Goal: Task Accomplishment & Management: Manage account settings

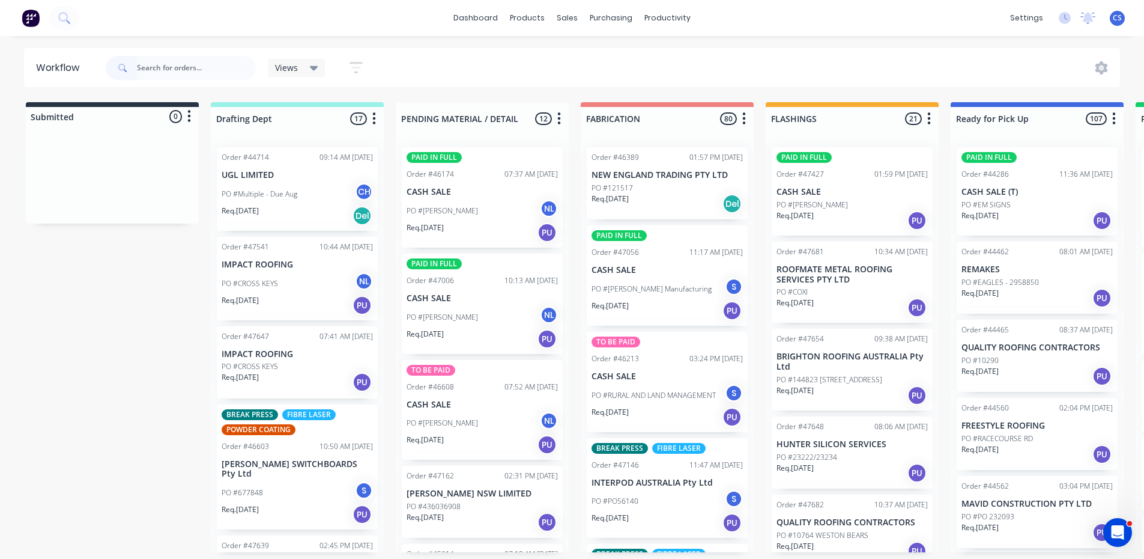
click at [182, 130] on div at bounding box center [112, 129] width 173 height 7
click at [231, 56] on input "text" at bounding box center [196, 68] width 119 height 24
drag, startPoint x: 242, startPoint y: 63, endPoint x: 150, endPoint y: 67, distance: 92.6
click at [150, 67] on input "text" at bounding box center [196, 68] width 119 height 24
type input "P"
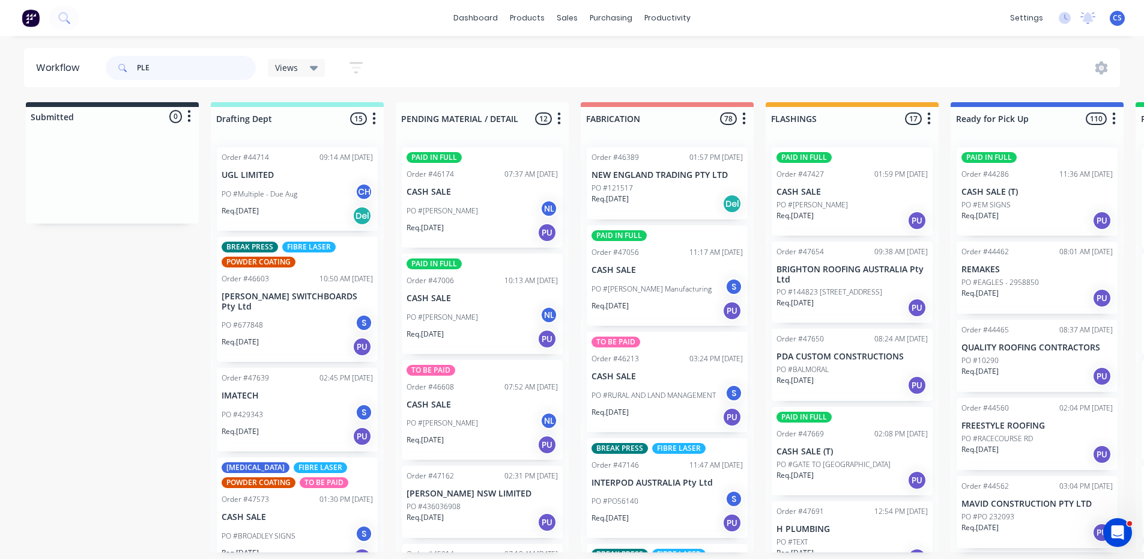
click at [202, 59] on input "PLE" at bounding box center [196, 68] width 119 height 24
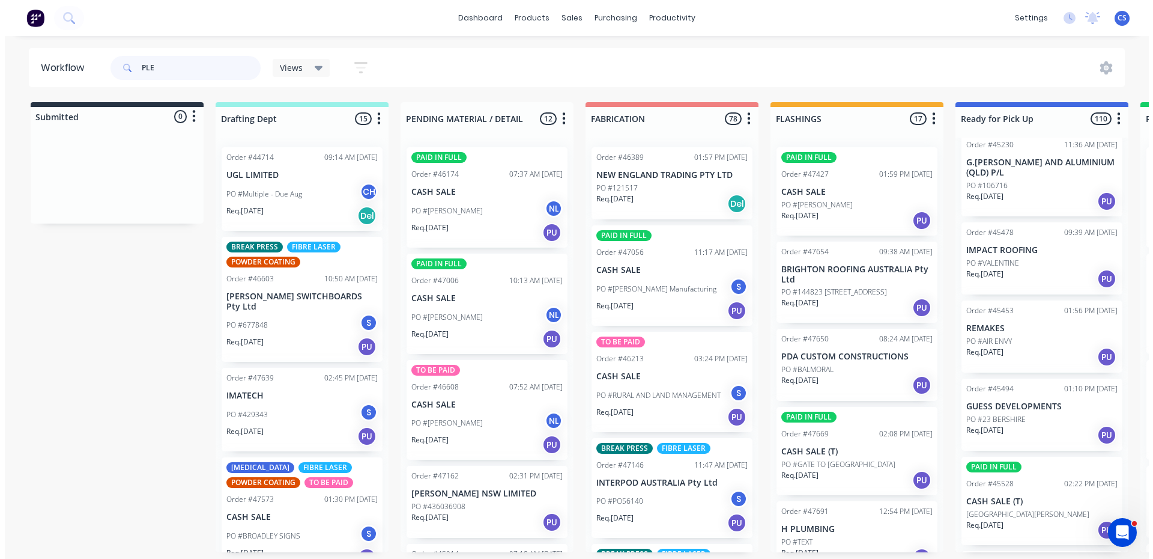
scroll to position [1261, 0]
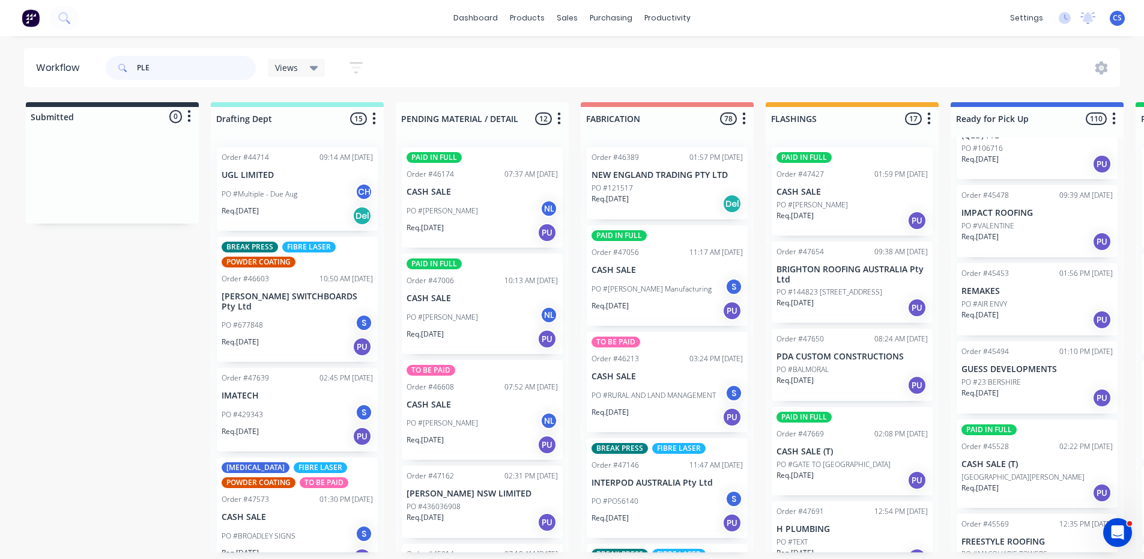
click at [156, 60] on input "PLE" at bounding box center [196, 68] width 119 height 24
type input "PL"
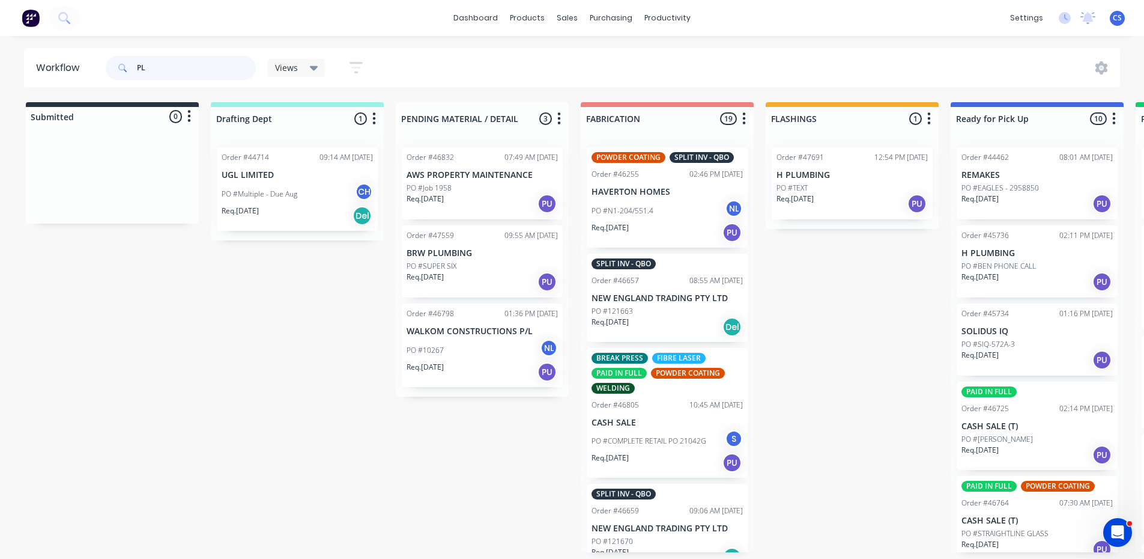
drag, startPoint x: 162, startPoint y: 77, endPoint x: 0, endPoint y: 53, distance: 163.9
click at [0, 53] on div "Workflow PL Views Save new view None (Default) edit Nilesh edit Production edit…" at bounding box center [572, 67] width 1144 height 39
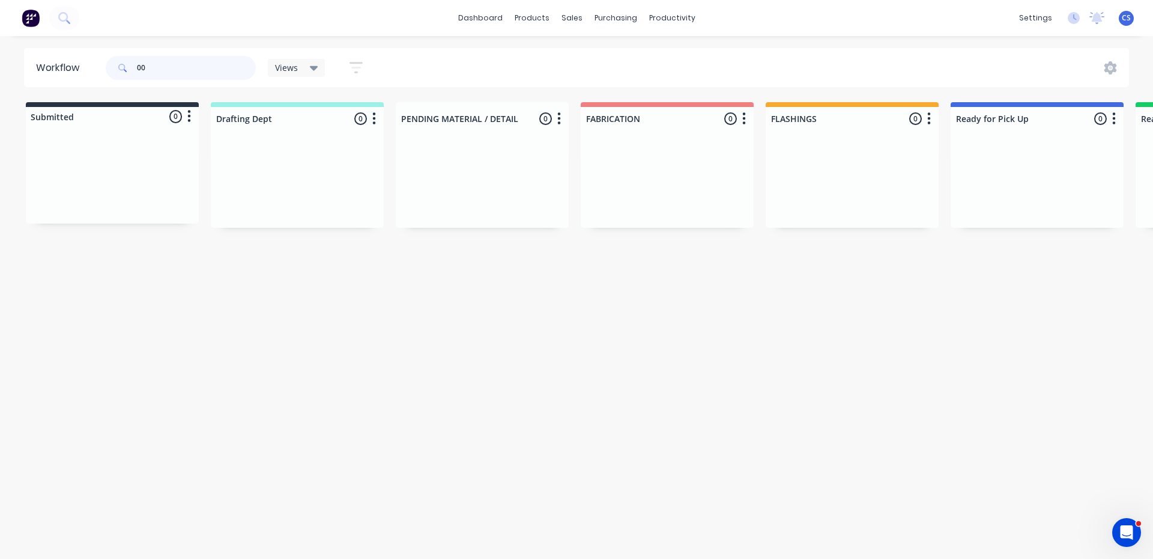
type input "0"
type input "46799"
click at [1024, 223] on div "PO #059701 CH" at bounding box center [1037, 225] width 151 height 23
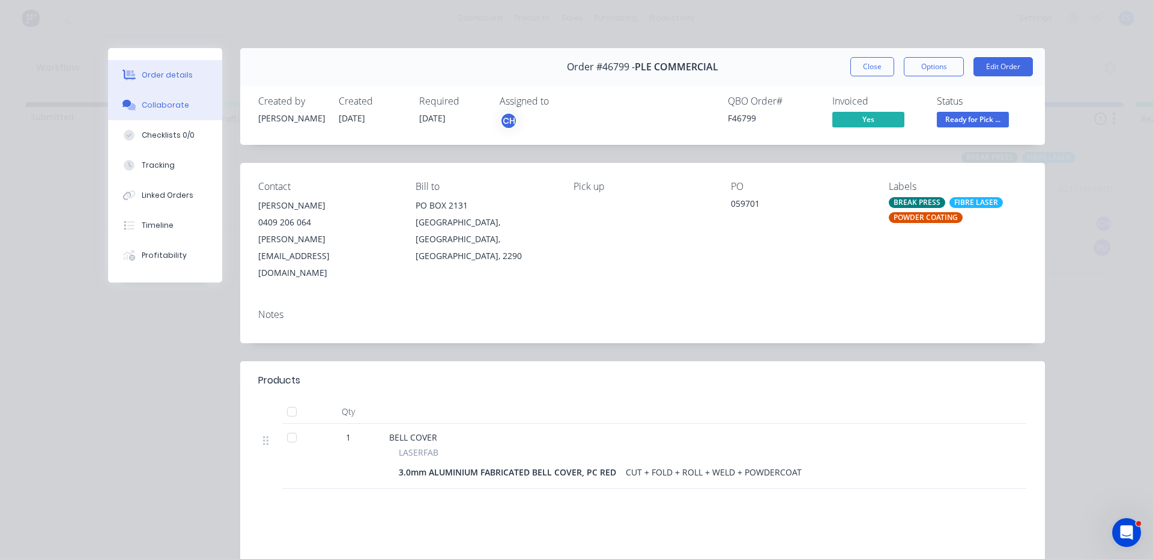
click at [151, 99] on button "Collaborate" at bounding box center [165, 105] width 114 height 30
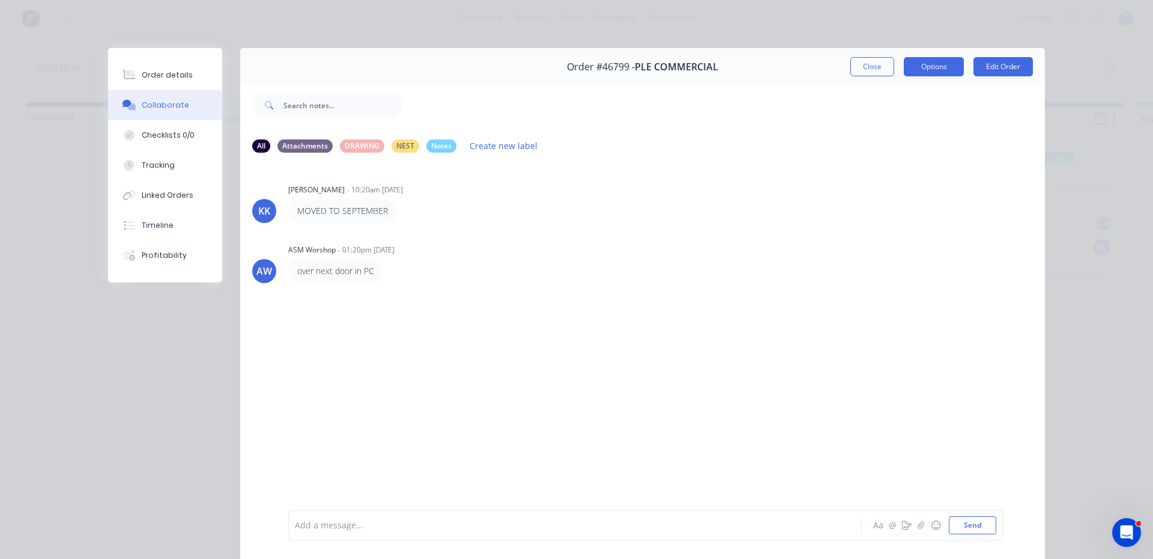
click at [930, 60] on button "Options" at bounding box center [934, 66] width 60 height 19
click at [902, 525] on icon "button" at bounding box center [907, 525] width 10 height 8
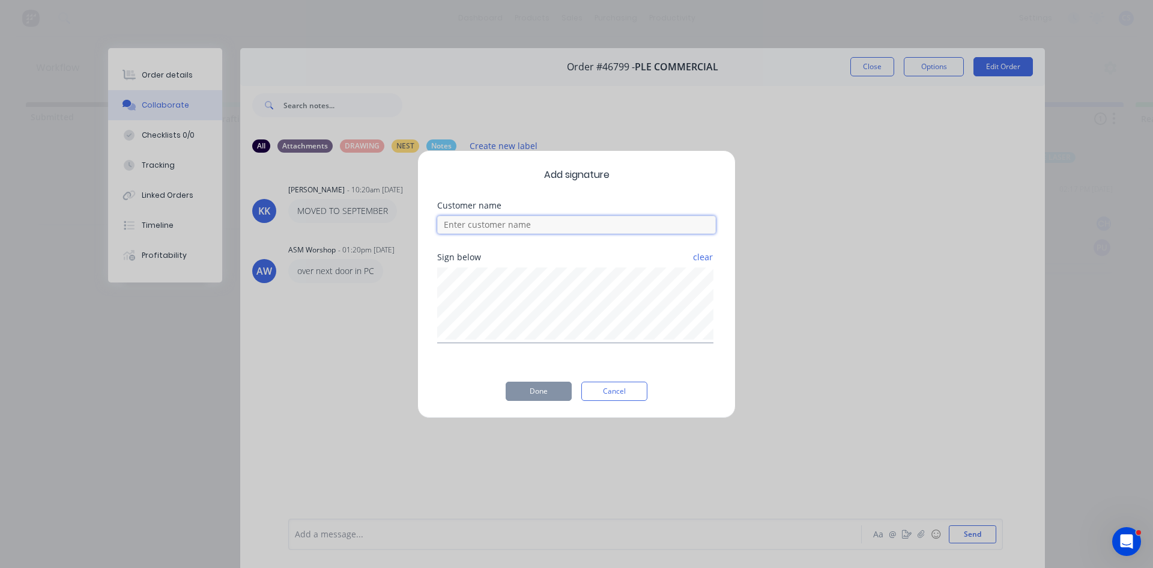
click at [460, 228] on input at bounding box center [576, 225] width 279 height 18
type input "[PERSON_NAME]"
click at [548, 387] on button "Done" at bounding box center [539, 390] width 66 height 19
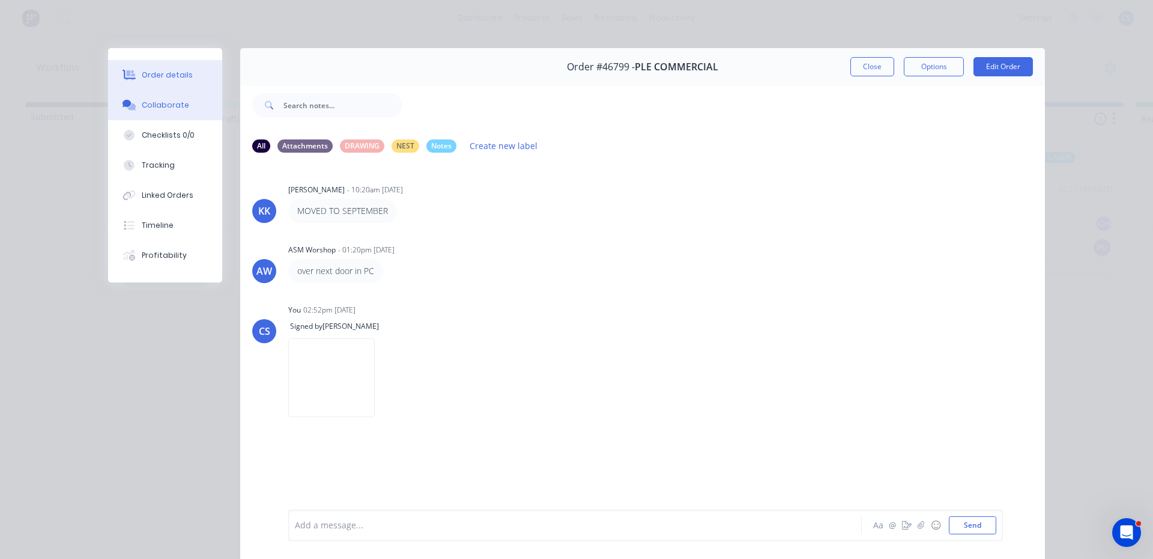
drag, startPoint x: 148, startPoint y: 76, endPoint x: 164, endPoint y: 83, distance: 17.5
click at [148, 77] on div "Order details" at bounding box center [167, 75] width 51 height 11
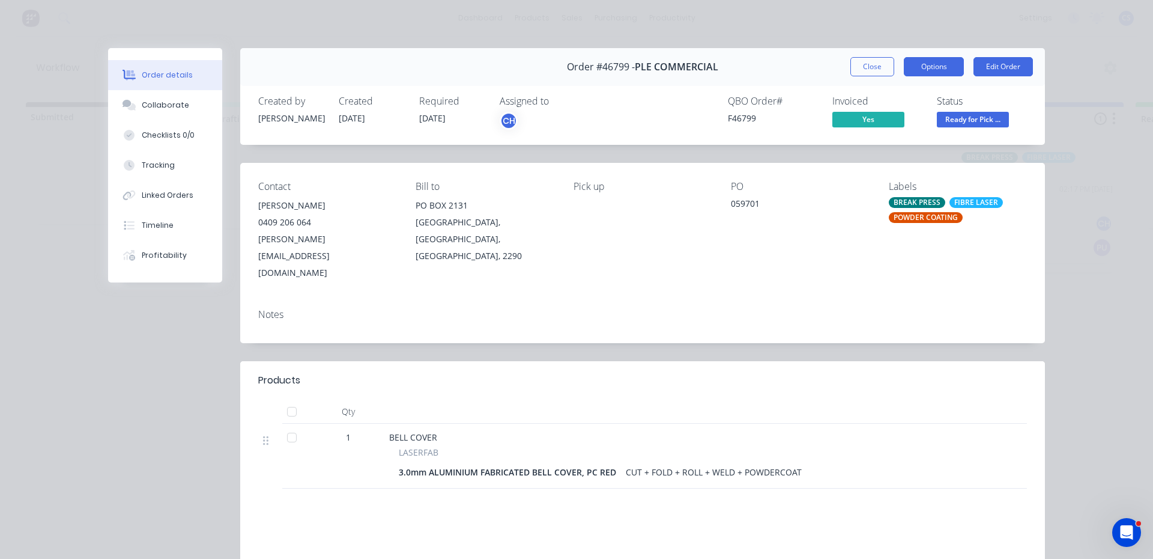
click at [942, 67] on button "Options" at bounding box center [934, 66] width 60 height 19
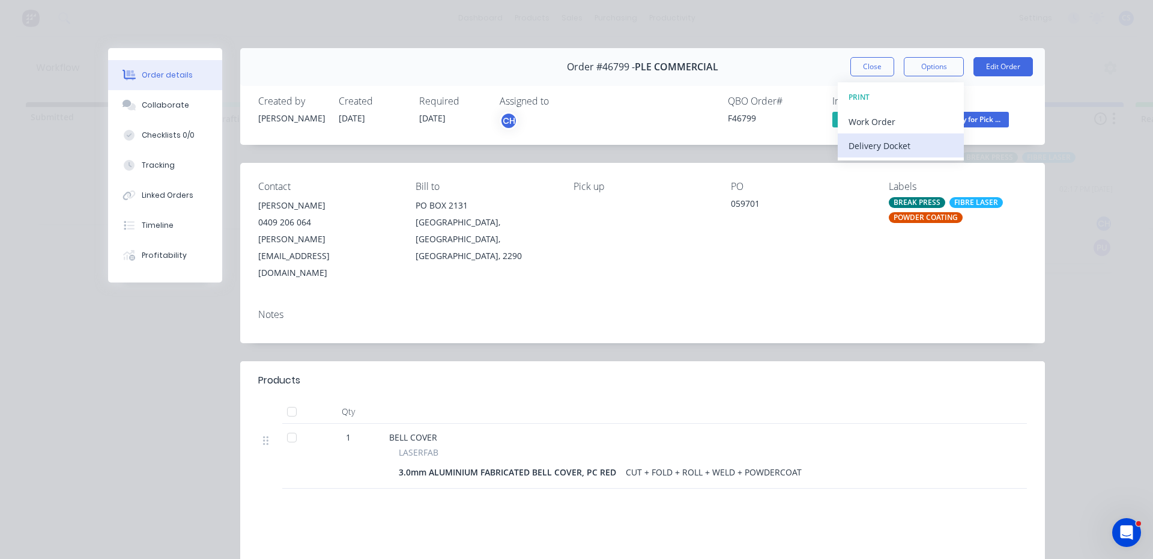
click at [872, 145] on div "Delivery Docket" at bounding box center [901, 145] width 105 height 17
click at [856, 145] on div "Standard" at bounding box center [901, 145] width 105 height 17
click at [977, 122] on span "Ready for Pick ..." at bounding box center [973, 119] width 72 height 15
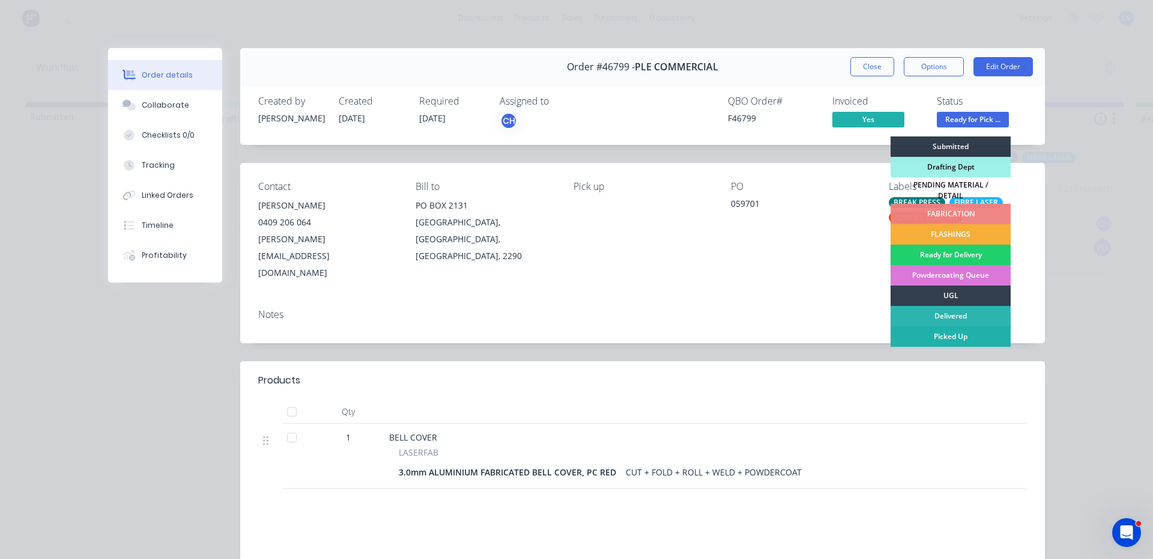
click at [914, 336] on div "Picked Up" at bounding box center [951, 336] width 120 height 20
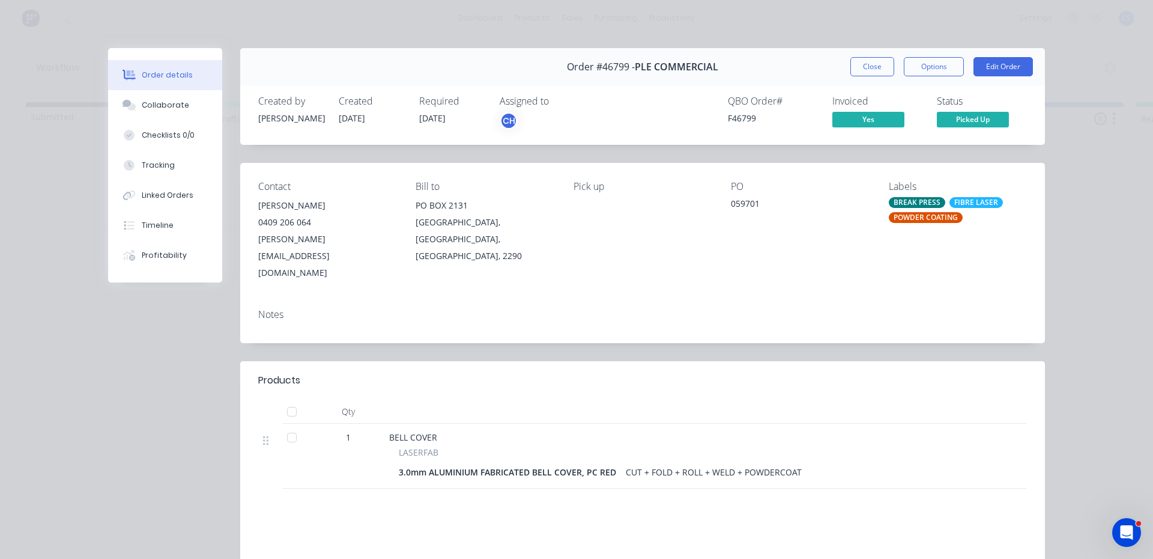
click at [881, 56] on div "Order #46799 - PLE COMMERCIAL Close Options Edit Order" at bounding box center [642, 67] width 805 height 38
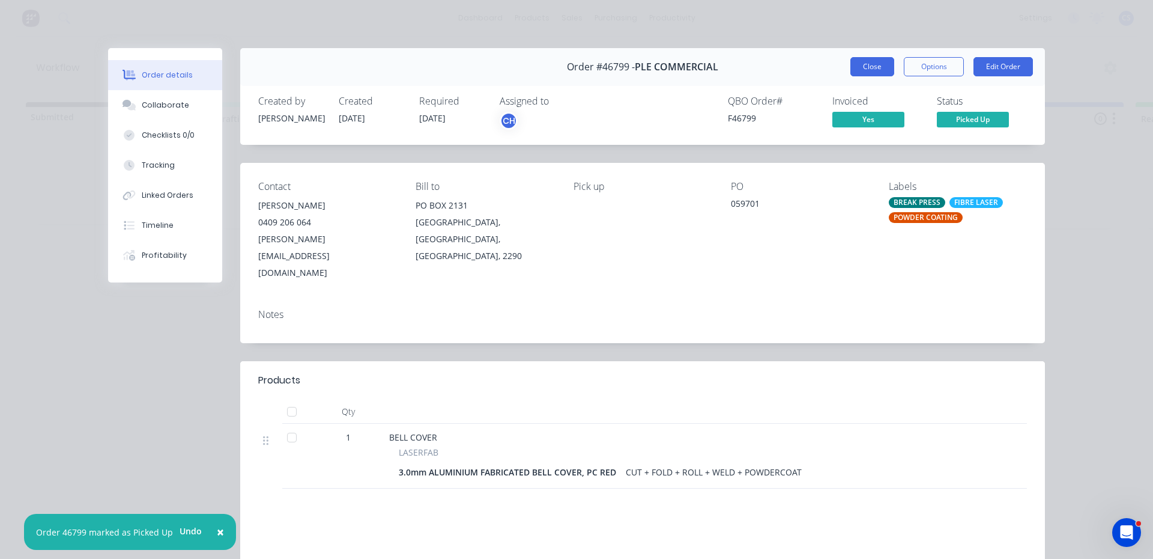
click at [853, 70] on button "Close" at bounding box center [872, 66] width 44 height 19
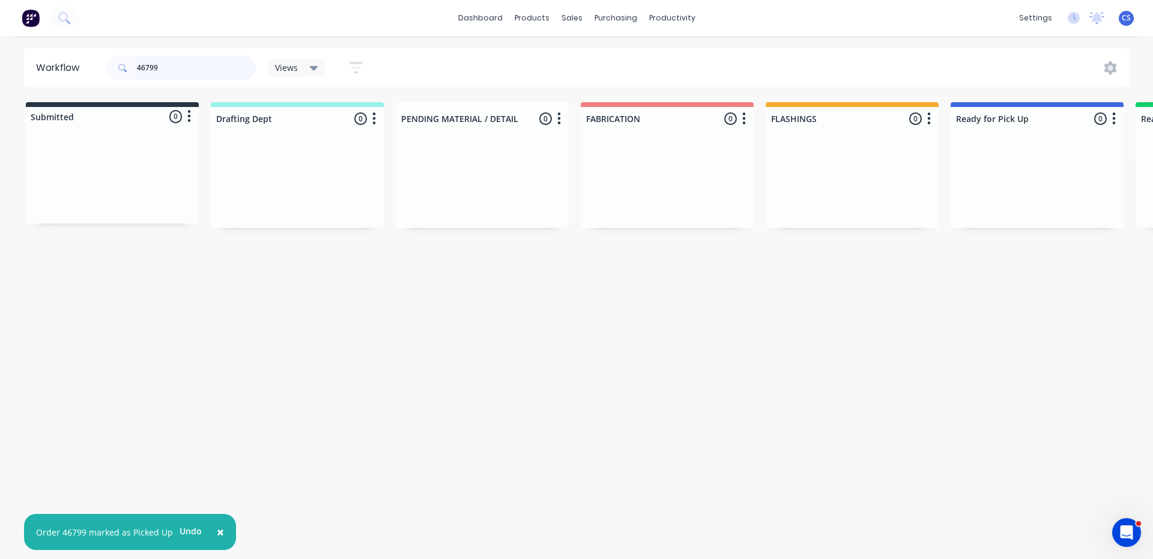
drag, startPoint x: 240, startPoint y: 73, endPoint x: 0, endPoint y: 56, distance: 240.2
click at [0, 56] on div "Workflow 46799 Views Save new view None (Default) edit Nilesh edit Production e…" at bounding box center [576, 67] width 1153 height 39
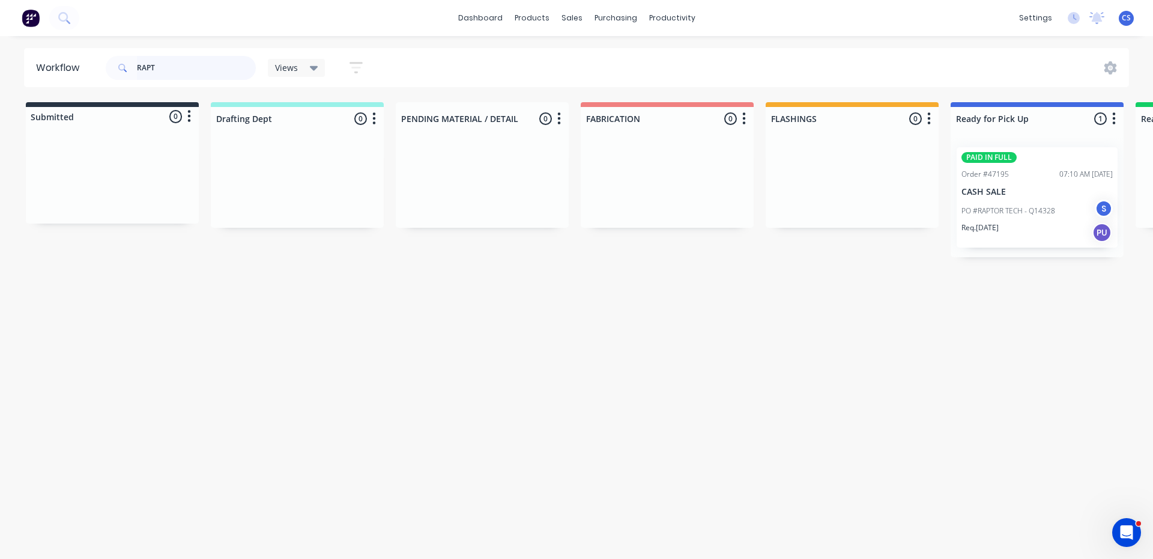
type input "RAPT"
click at [1022, 216] on div "PO #RAPTOR TECH - Q14328 S" at bounding box center [1037, 210] width 151 height 23
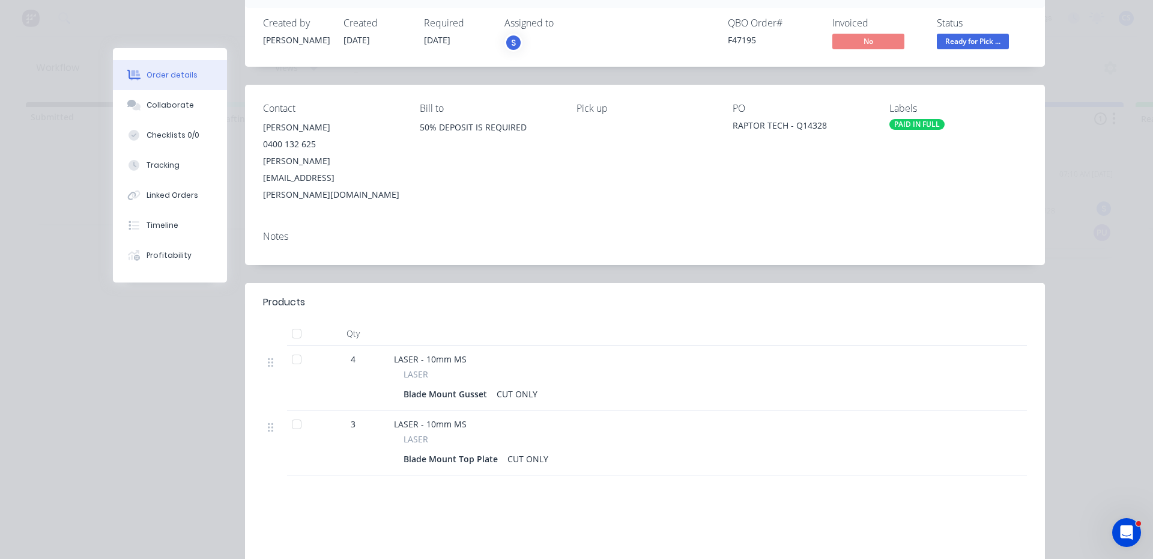
scroll to position [60, 0]
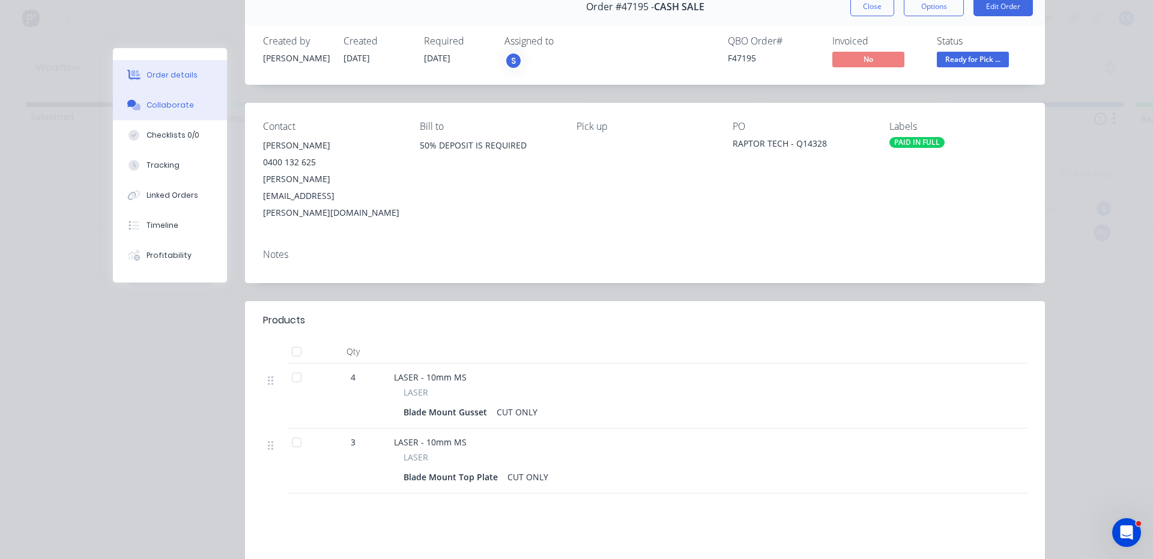
click at [163, 111] on button "Collaborate" at bounding box center [170, 105] width 114 height 30
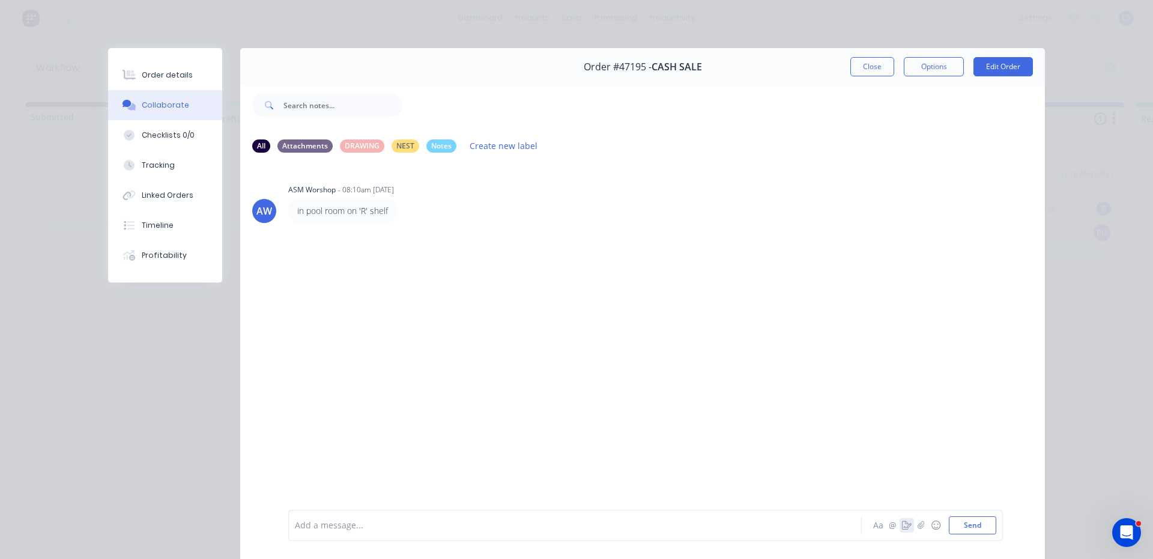
click at [900, 526] on button "button" at bounding box center [907, 525] width 14 height 14
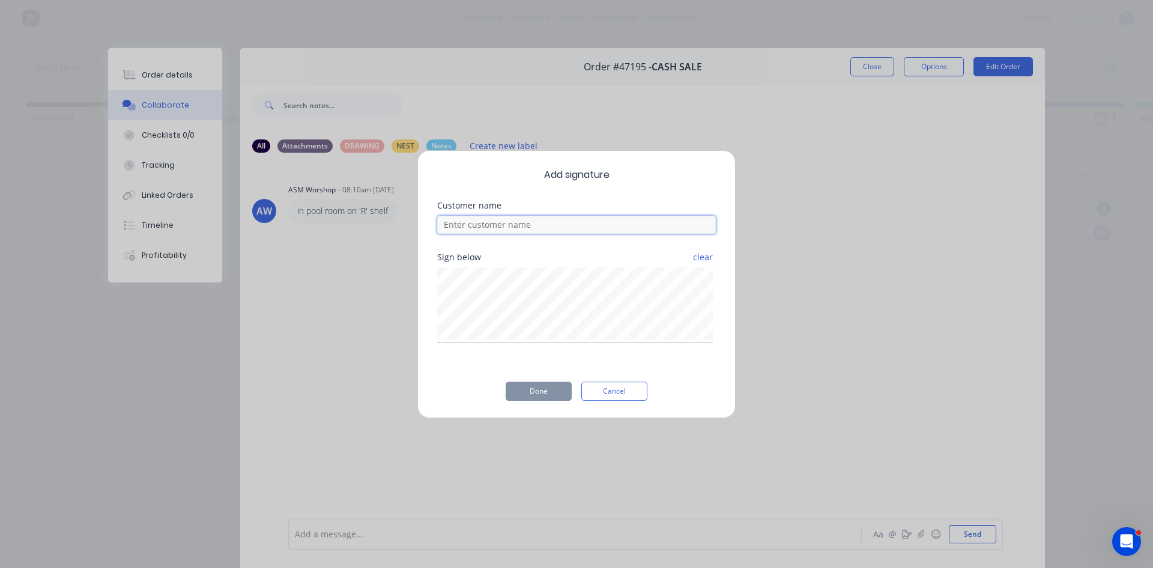
click at [583, 225] on input at bounding box center [576, 225] width 279 height 18
type input "[PERSON_NAME]"
click at [530, 388] on button "Done" at bounding box center [539, 390] width 66 height 19
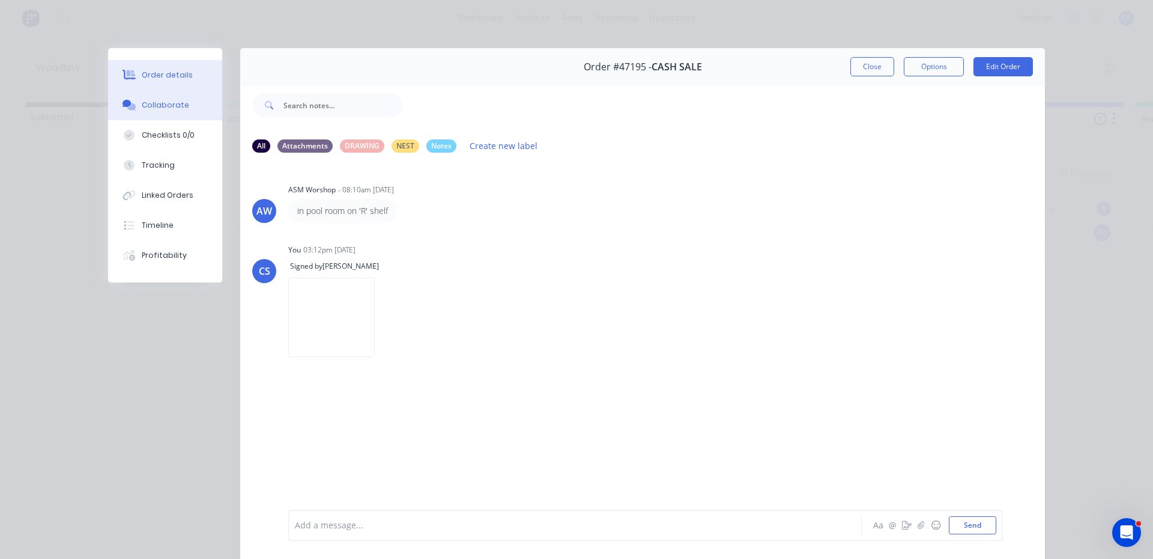
click at [176, 70] on div "Order details" at bounding box center [167, 75] width 51 height 11
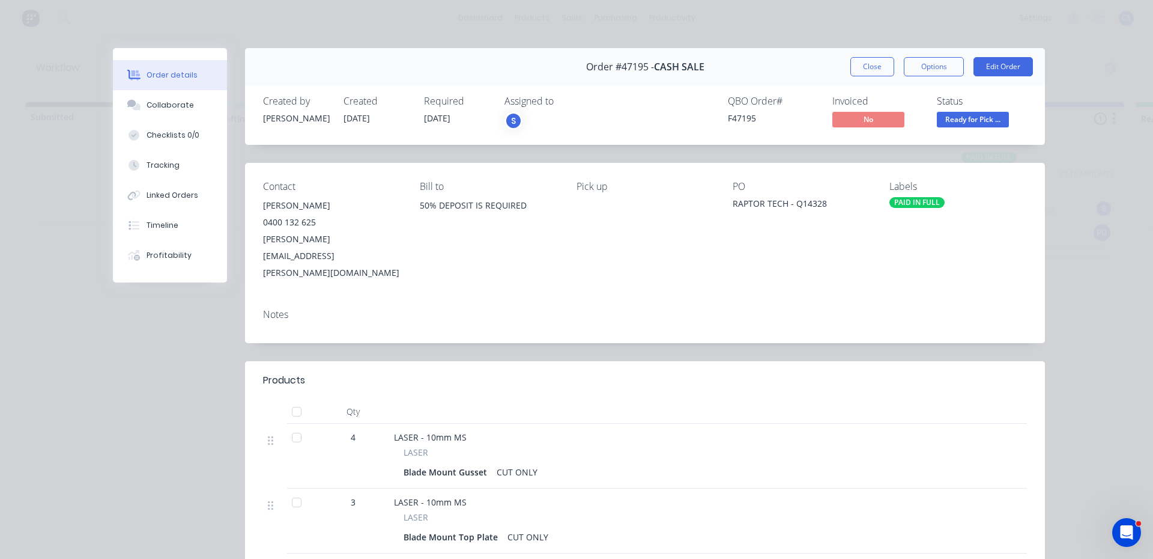
click at [976, 117] on span "Ready for Pick ..." at bounding box center [973, 119] width 72 height 15
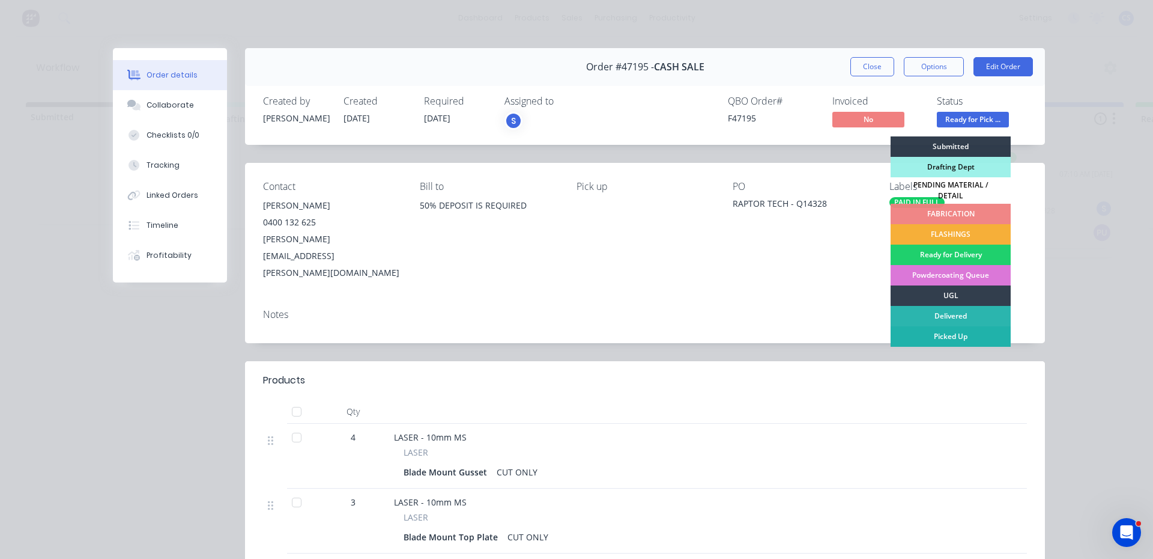
click at [953, 326] on div "Picked Up" at bounding box center [951, 336] width 120 height 20
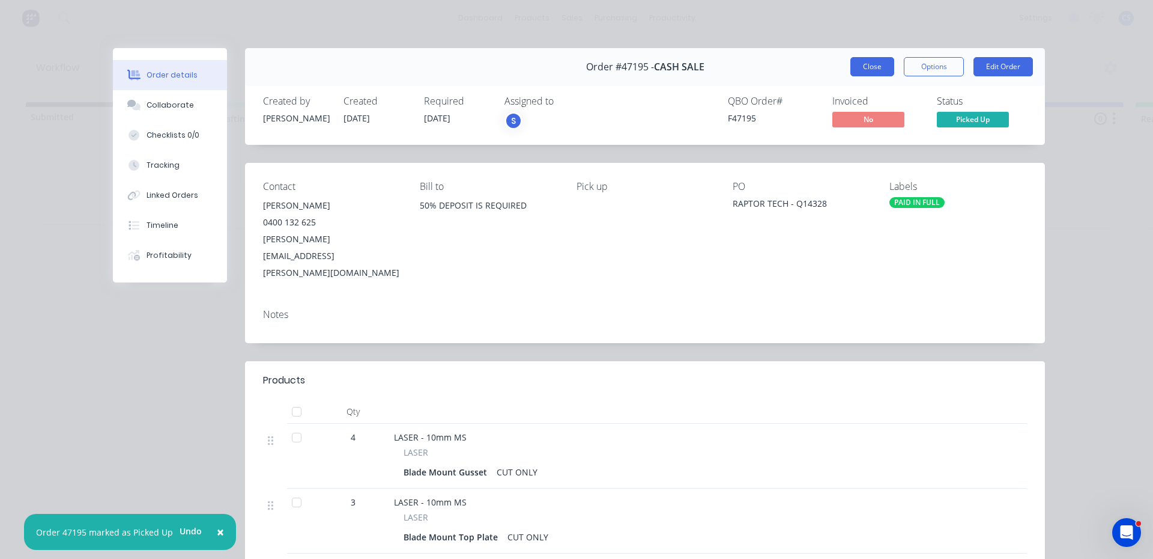
click at [863, 67] on button "Close" at bounding box center [872, 66] width 44 height 19
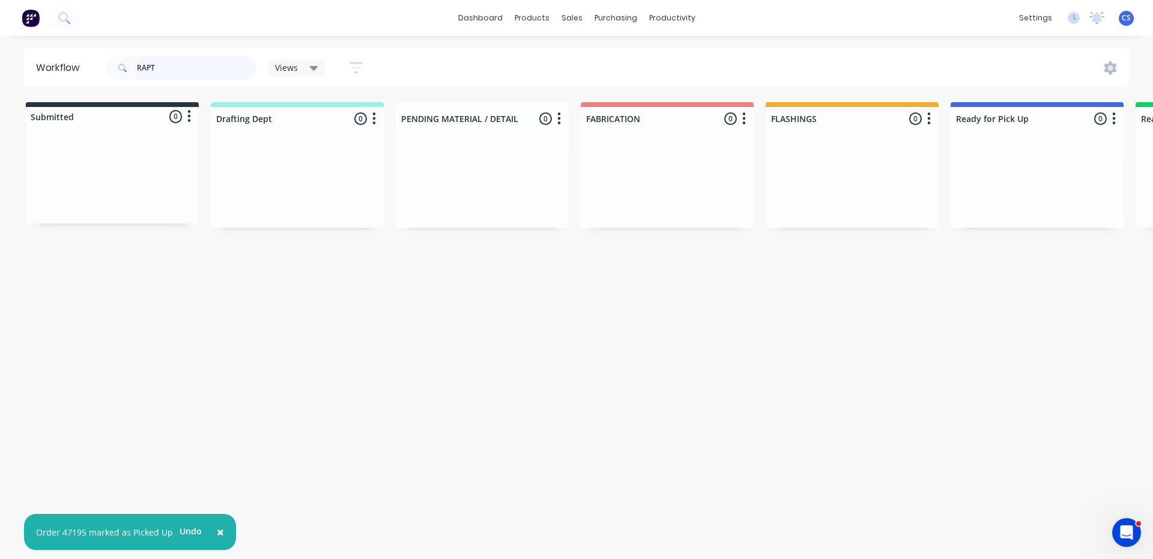
drag, startPoint x: 163, startPoint y: 65, endPoint x: 92, endPoint y: 65, distance: 70.3
click at [92, 65] on header "Workflow RAPT Views Save new view None (Default) edit Nilesh edit Production ed…" at bounding box center [577, 67] width 1106 height 39
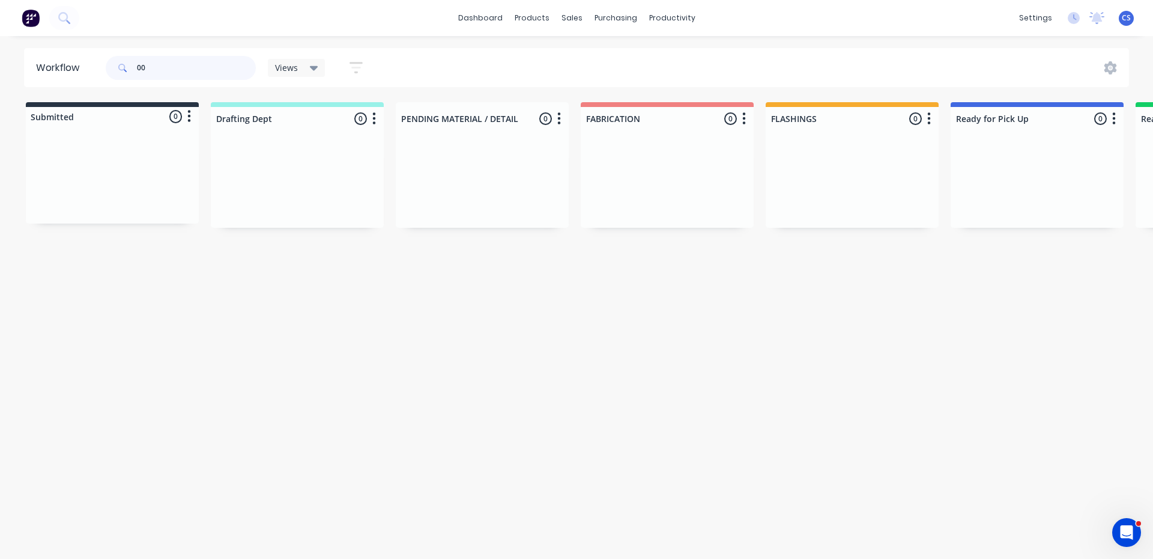
type input "0"
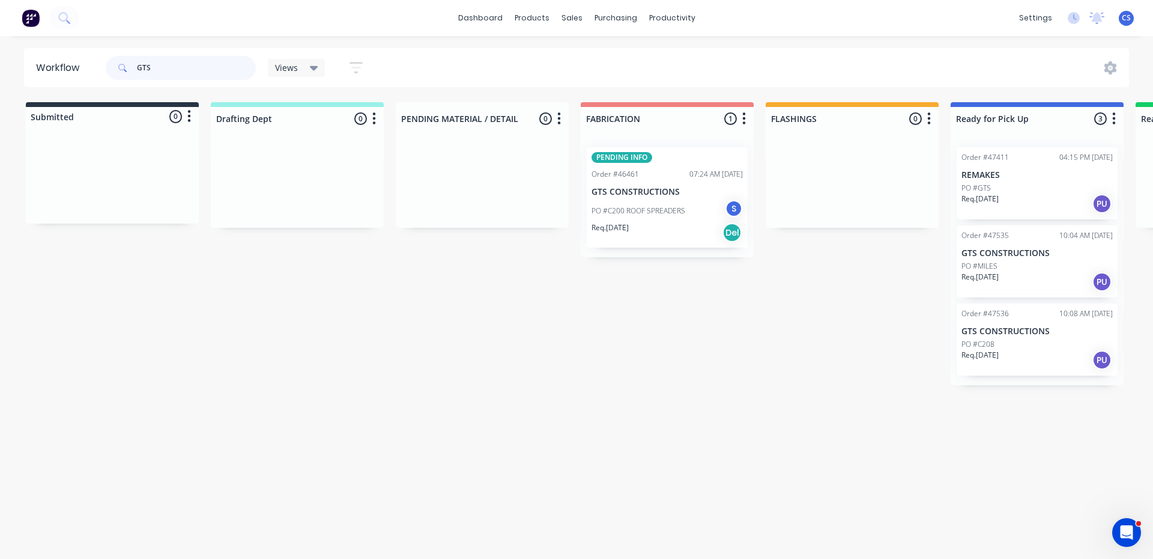
type input "GTS"
click at [998, 365] on div "Req. [DATE] PU" at bounding box center [1037, 360] width 151 height 20
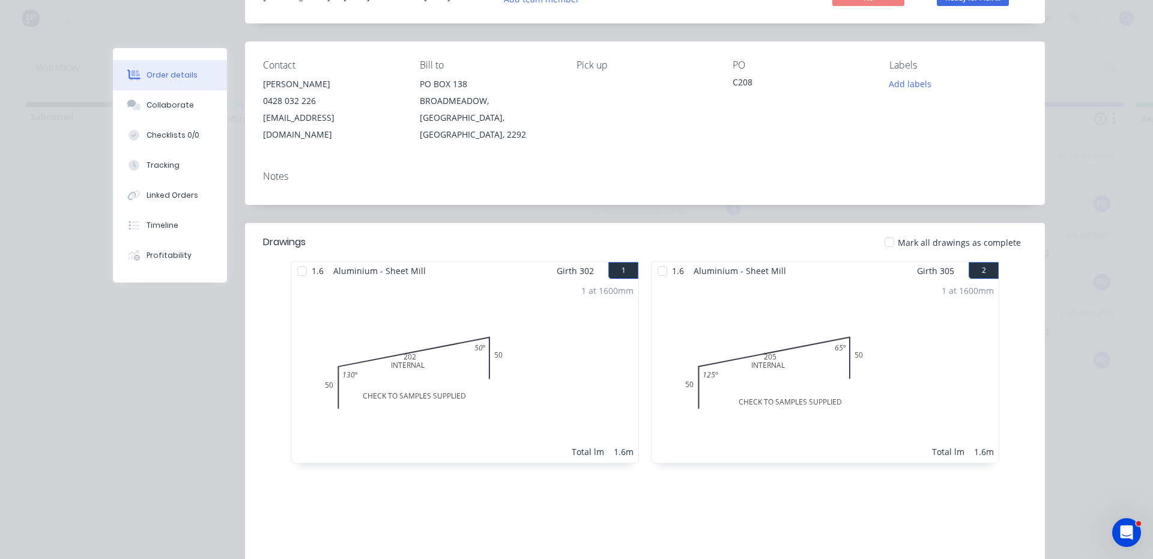
scroll to position [120, 0]
click at [177, 106] on div "Collaborate" at bounding box center [170, 105] width 47 height 11
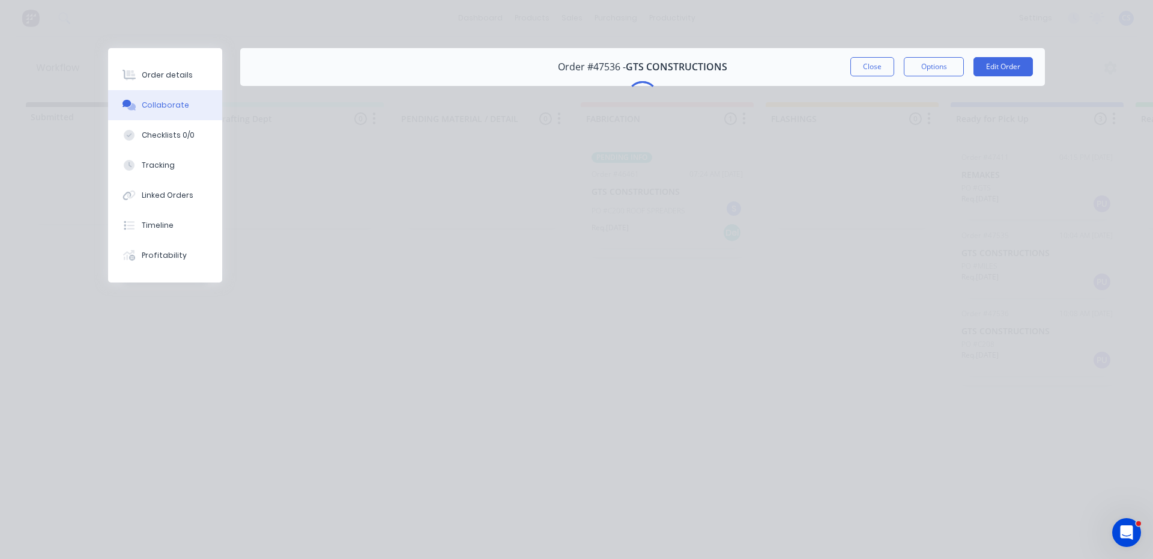
scroll to position [0, 0]
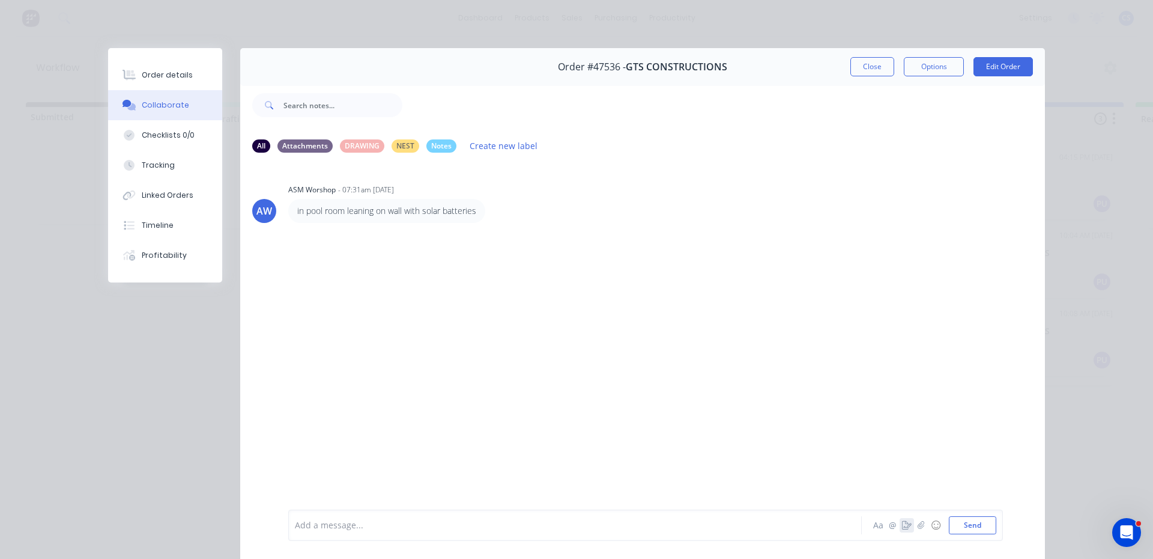
click at [902, 522] on icon "button" at bounding box center [907, 525] width 10 height 8
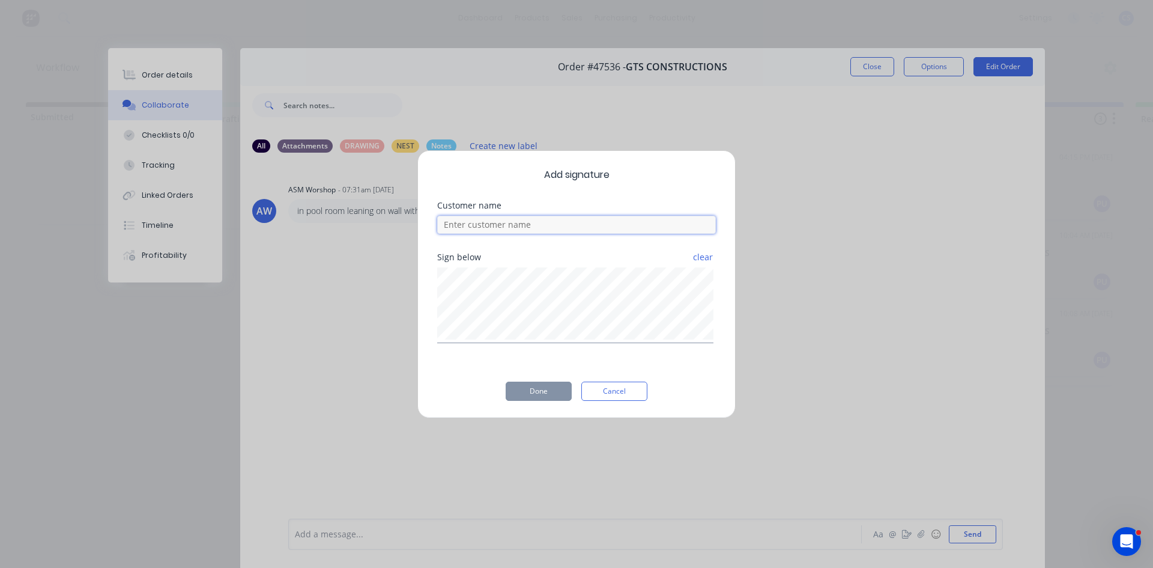
click at [561, 219] on input at bounding box center [576, 225] width 279 height 18
type input "[PERSON_NAME]"
click at [552, 398] on button "Done" at bounding box center [539, 390] width 66 height 19
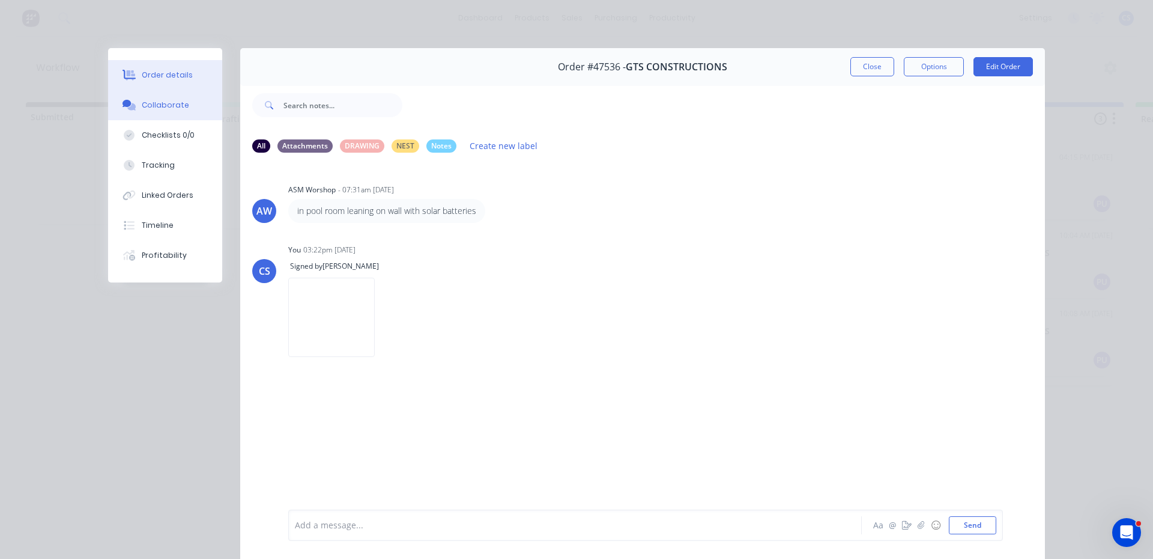
click at [147, 64] on button "Order details" at bounding box center [165, 75] width 114 height 30
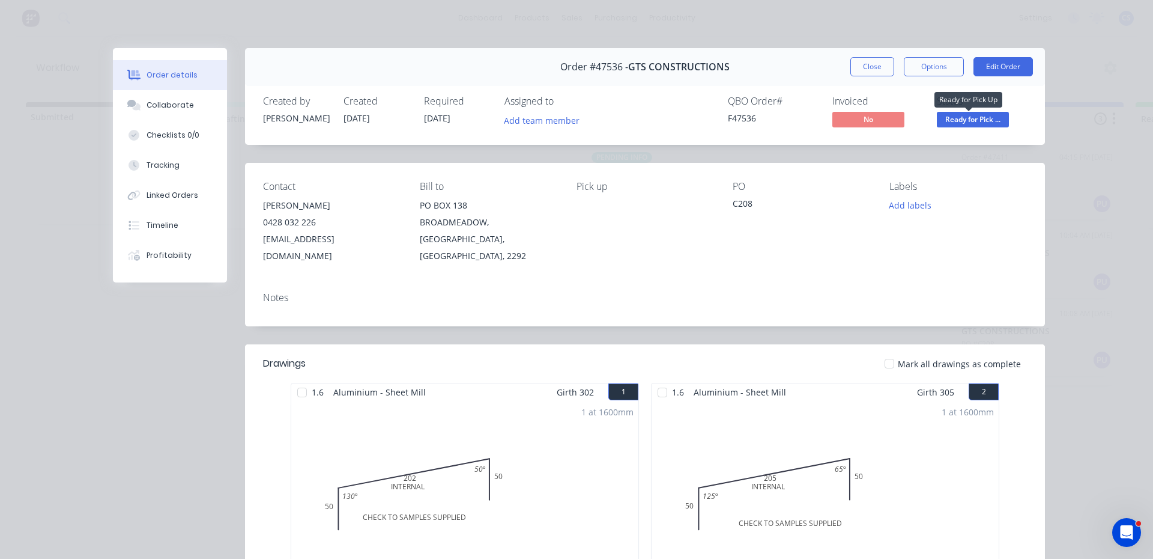
click at [978, 123] on span "Ready for Pick ..." at bounding box center [973, 119] width 72 height 15
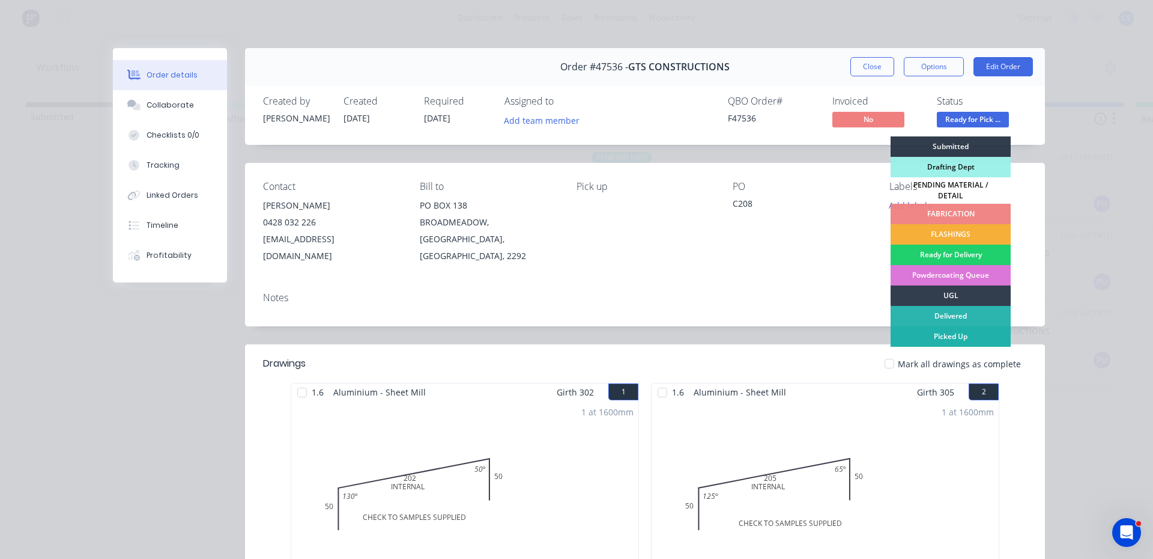
click at [955, 329] on div "Picked Up" at bounding box center [951, 336] width 120 height 20
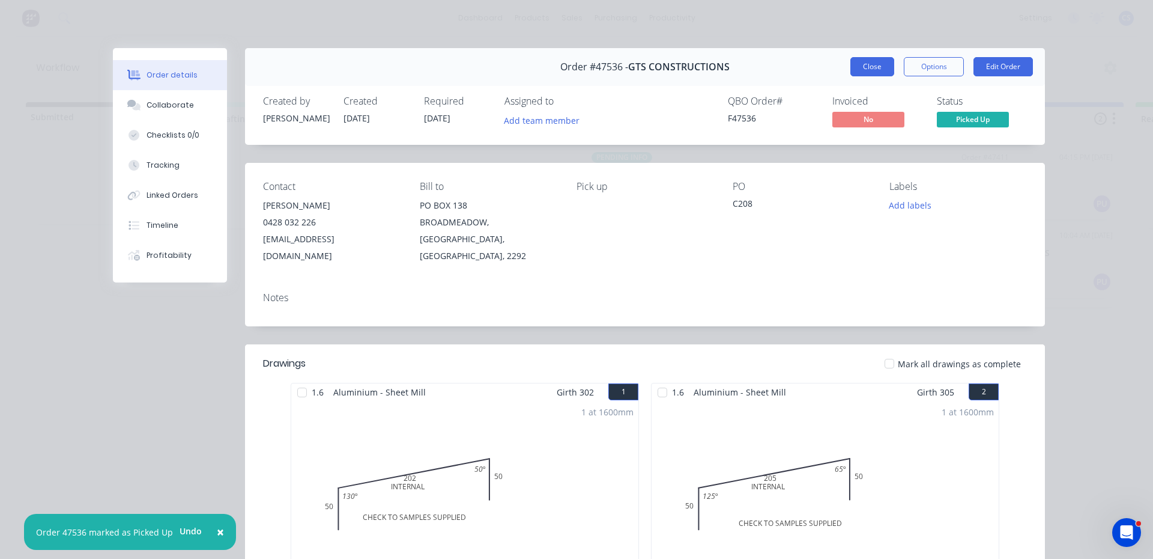
click at [865, 73] on button "Close" at bounding box center [872, 66] width 44 height 19
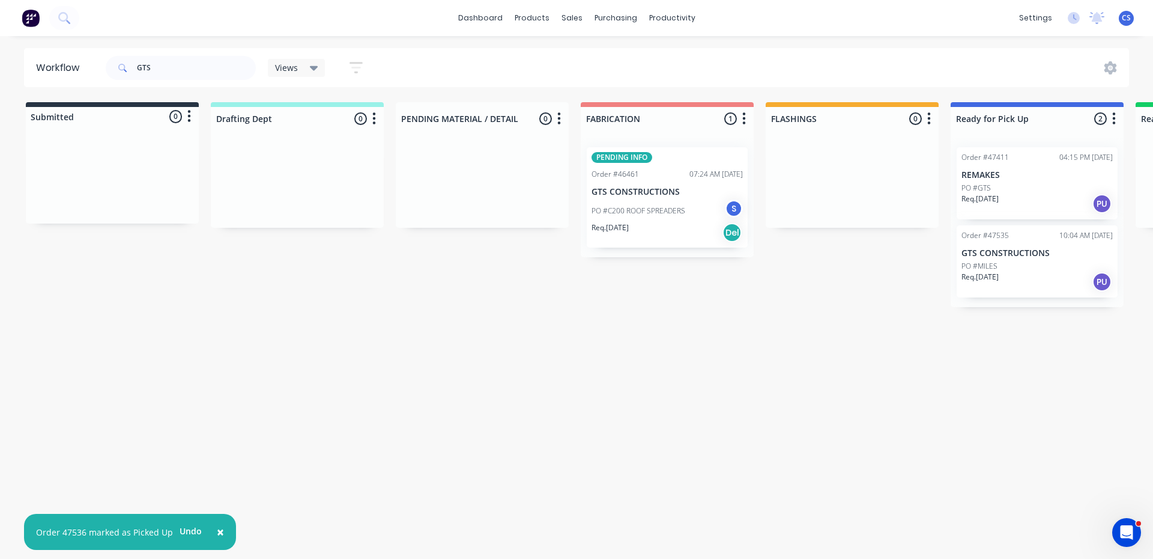
click at [1025, 191] on div "PO #GTS" at bounding box center [1037, 188] width 151 height 11
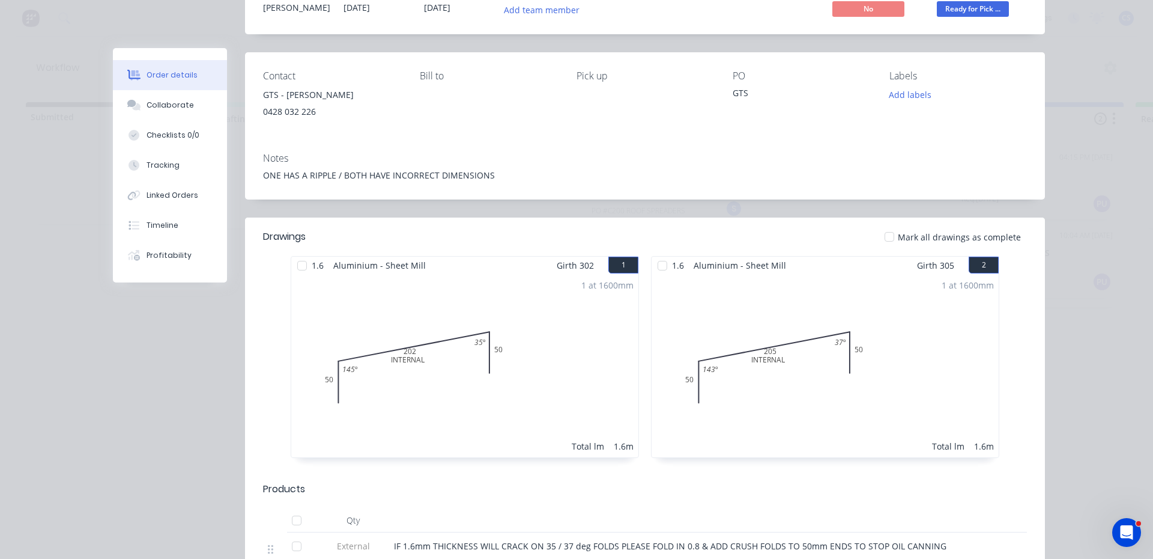
scroll to position [102, 0]
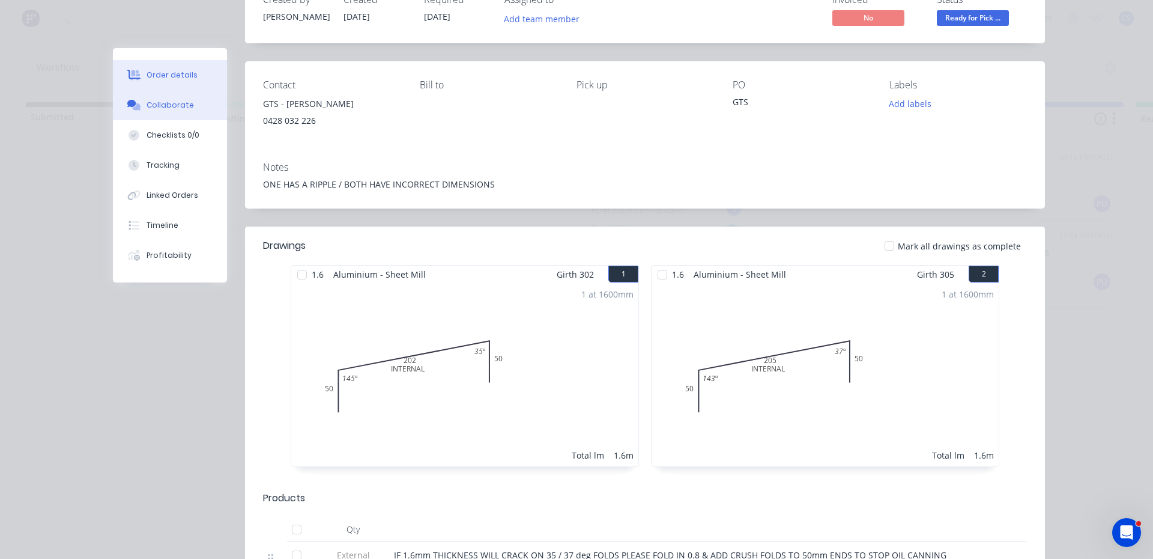
click at [148, 105] on div "Collaborate" at bounding box center [170, 105] width 47 height 11
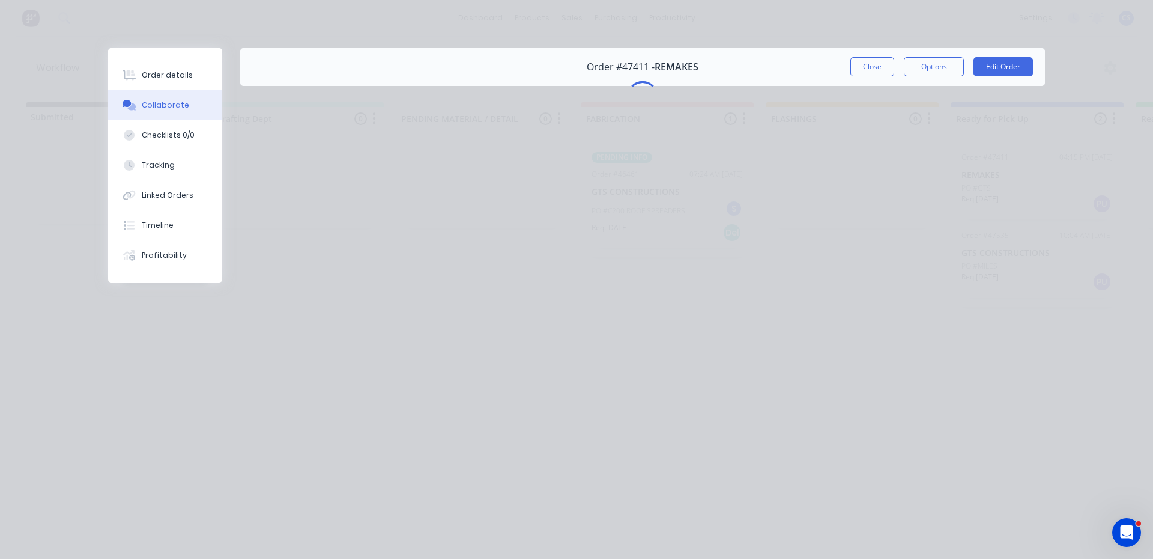
scroll to position [0, 0]
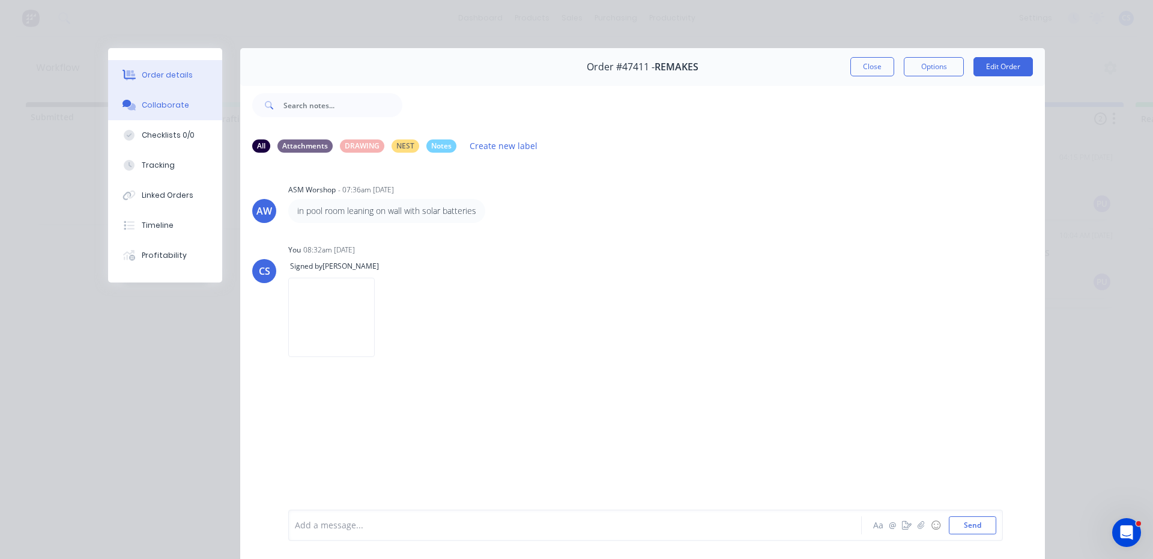
click at [142, 67] on button "Order details" at bounding box center [165, 75] width 114 height 30
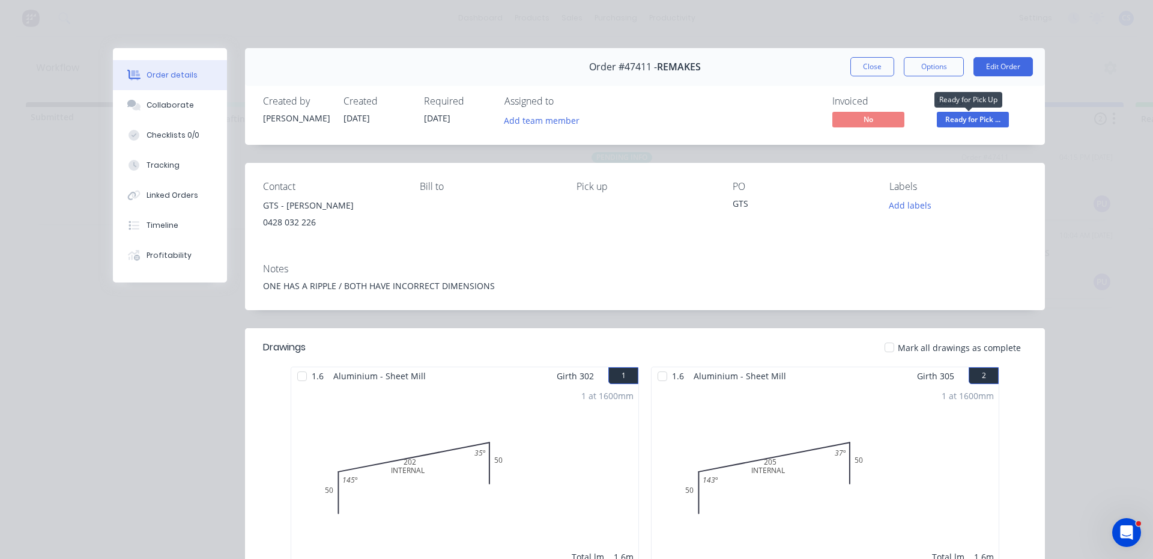
click at [993, 126] on span "Ready for Pick ..." at bounding box center [973, 119] width 72 height 15
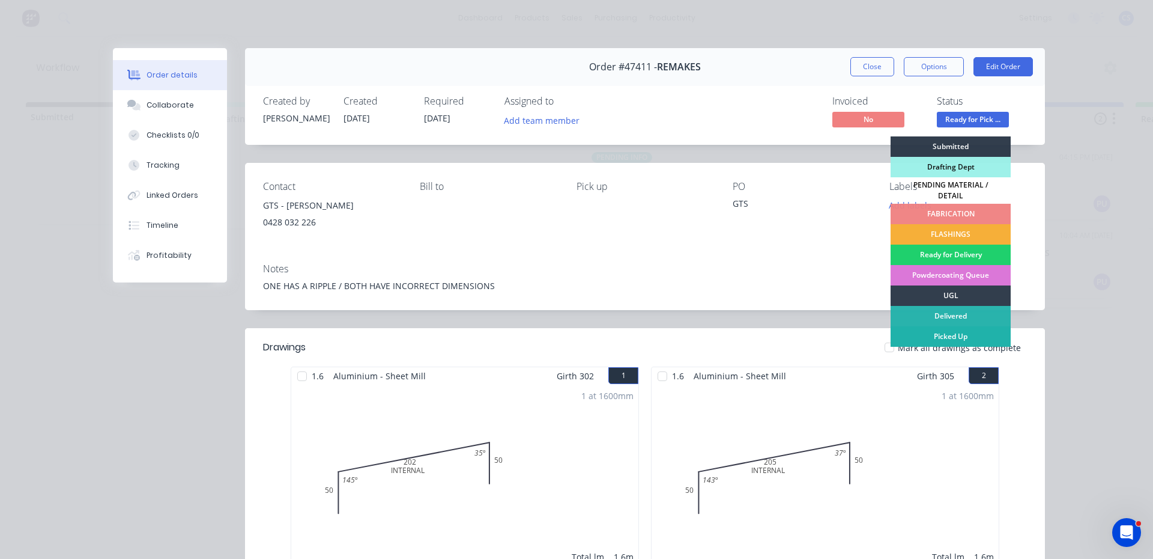
click at [938, 335] on div "Picked Up" at bounding box center [951, 336] width 120 height 20
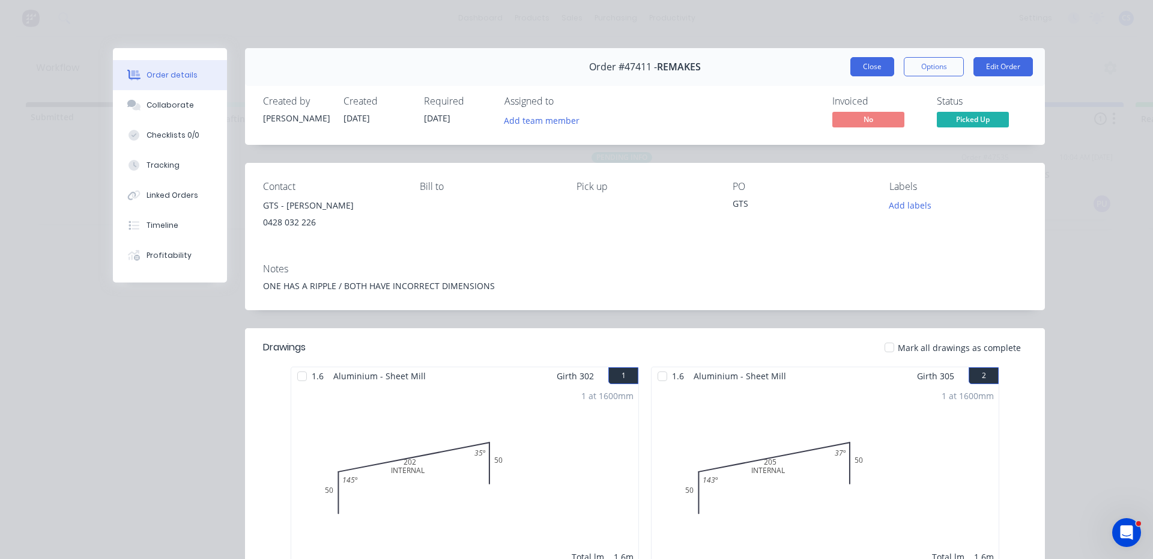
click at [858, 62] on button "Close" at bounding box center [872, 66] width 44 height 19
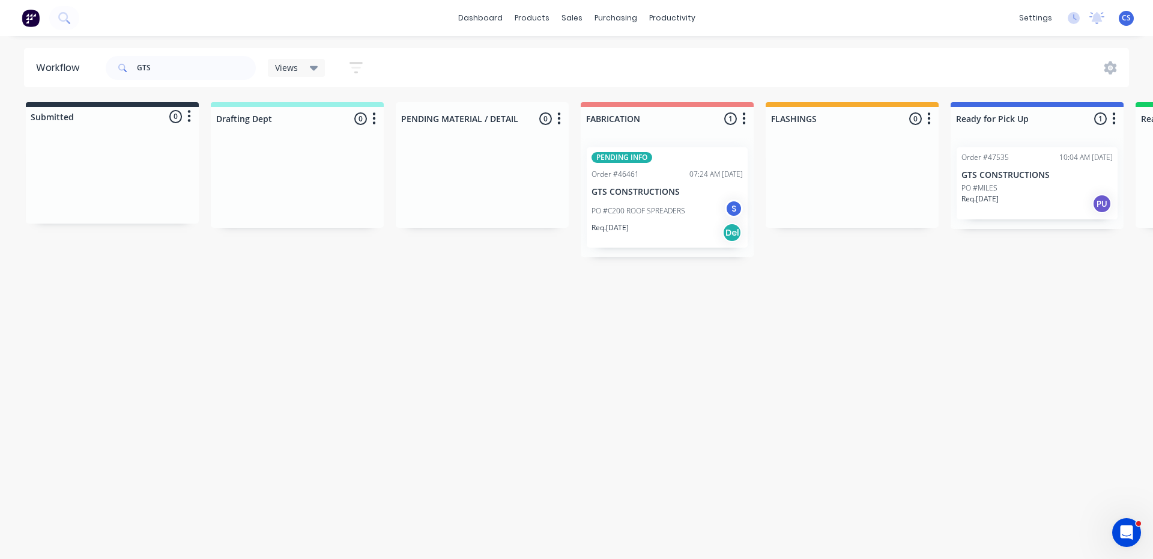
click at [991, 217] on div "Order #47535 10:04 AM [DATE] GTS CONSTRUCTIONS PO #MILES Req. [DATE] PU" at bounding box center [1037, 183] width 161 height 72
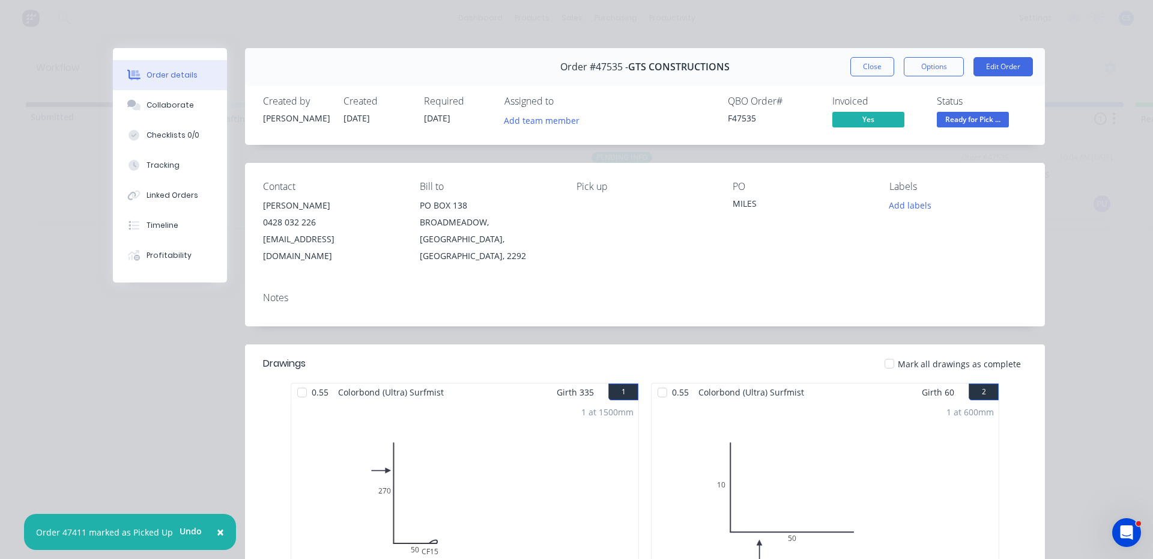
scroll to position [240, 0]
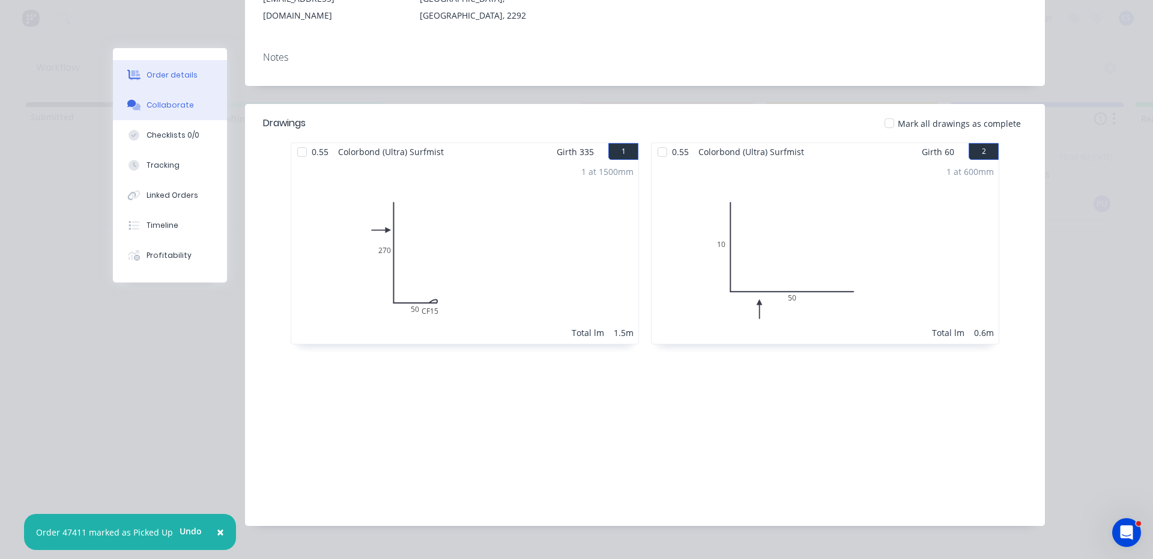
click at [139, 105] on button "Collaborate" at bounding box center [170, 105] width 114 height 30
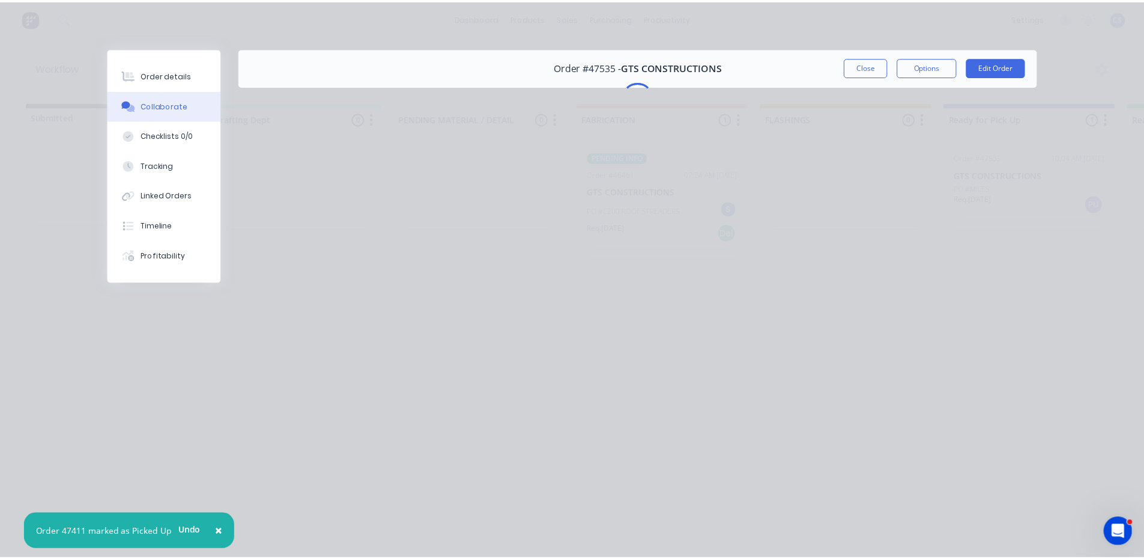
scroll to position [0, 0]
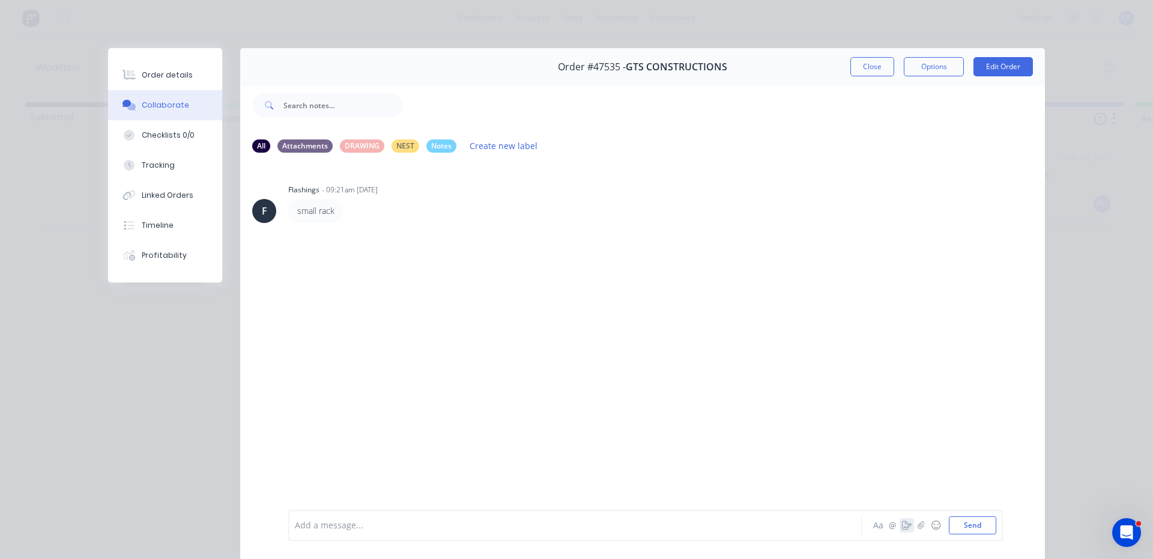
click at [902, 526] on icon "button" at bounding box center [907, 525] width 10 height 8
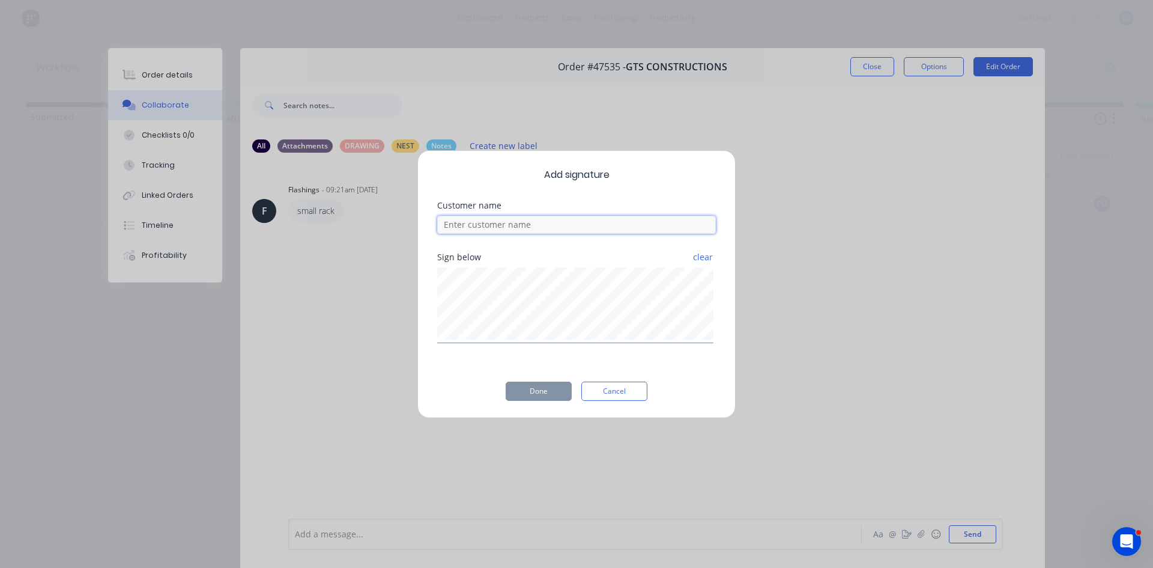
click at [561, 222] on input at bounding box center [576, 225] width 279 height 18
type input "[PERSON_NAME]"
click at [554, 395] on button "Done" at bounding box center [539, 390] width 66 height 19
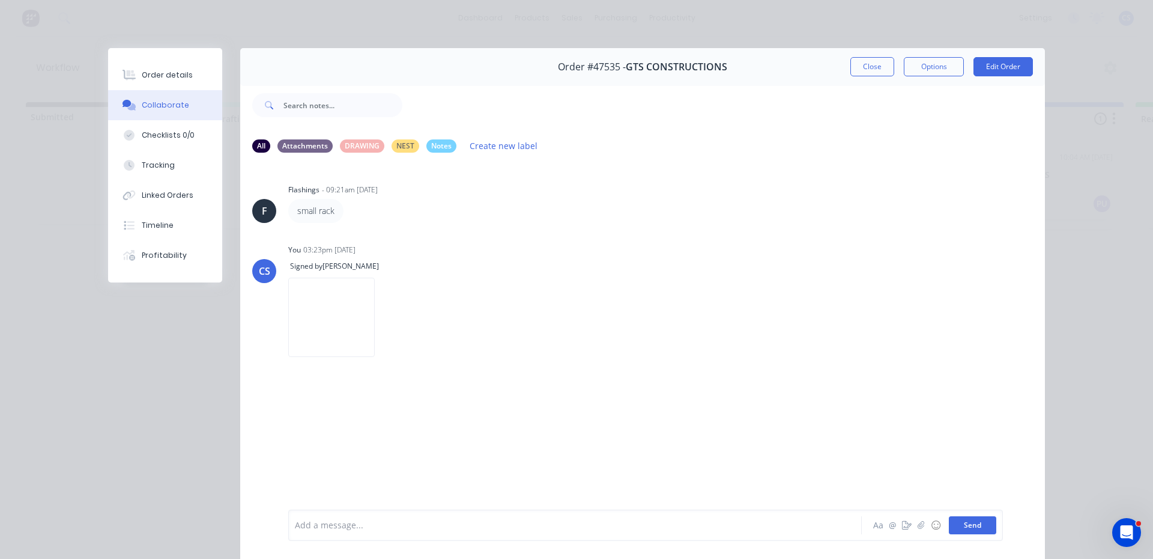
click at [971, 525] on button "Send" at bounding box center [972, 525] width 47 height 18
click at [964, 520] on button "Send" at bounding box center [972, 525] width 47 height 18
click at [181, 85] on button "Order details" at bounding box center [165, 75] width 114 height 30
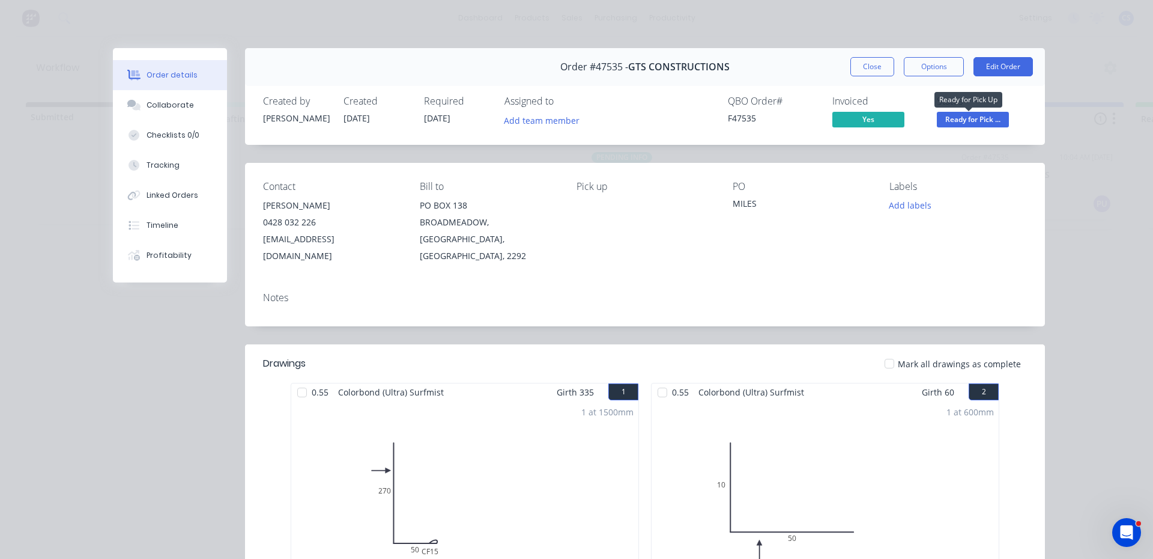
click at [964, 115] on span "Ready for Pick ..." at bounding box center [973, 119] width 72 height 15
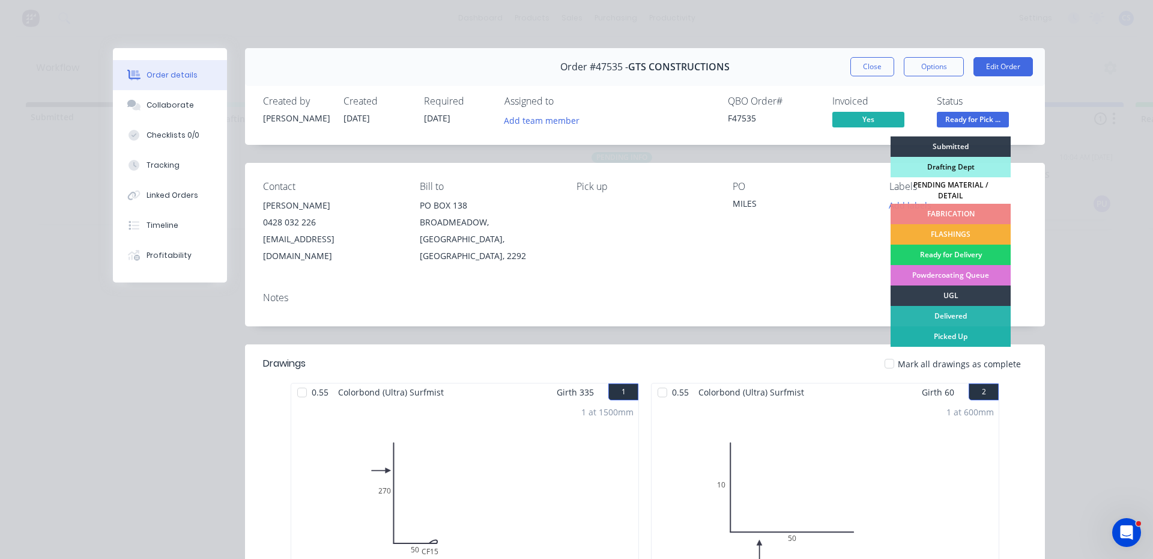
click at [942, 330] on div "Picked Up" at bounding box center [951, 336] width 120 height 20
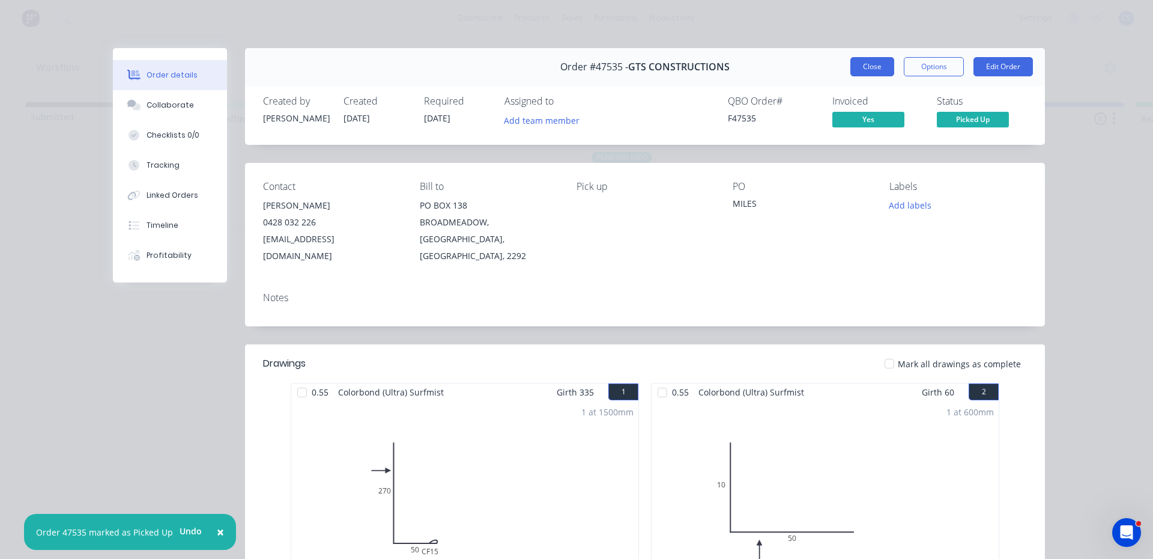
click at [866, 66] on button "Close" at bounding box center [872, 66] width 44 height 19
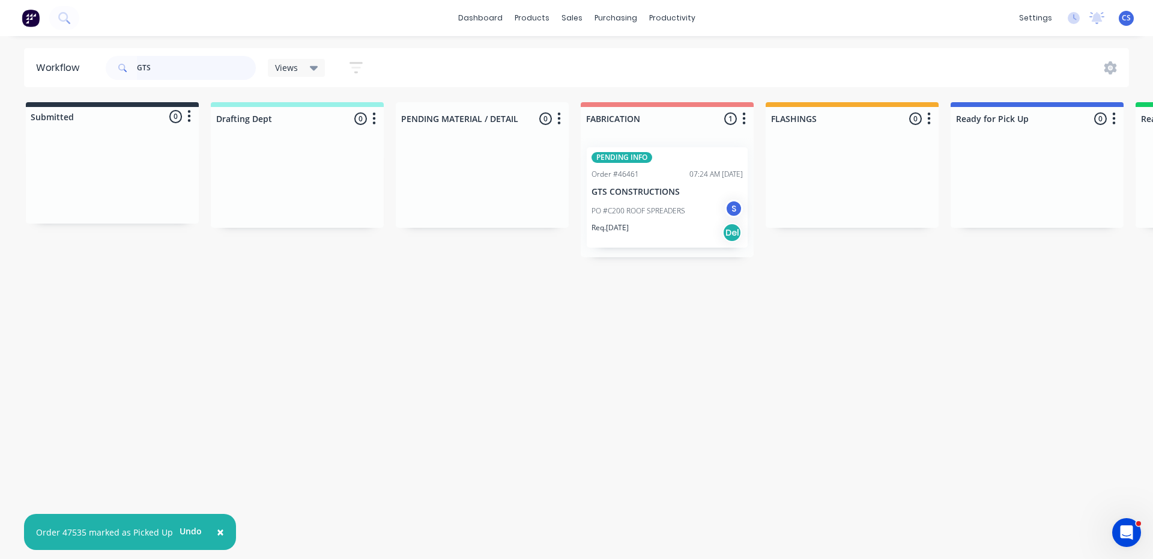
click at [175, 69] on input "GTS" at bounding box center [196, 68] width 119 height 24
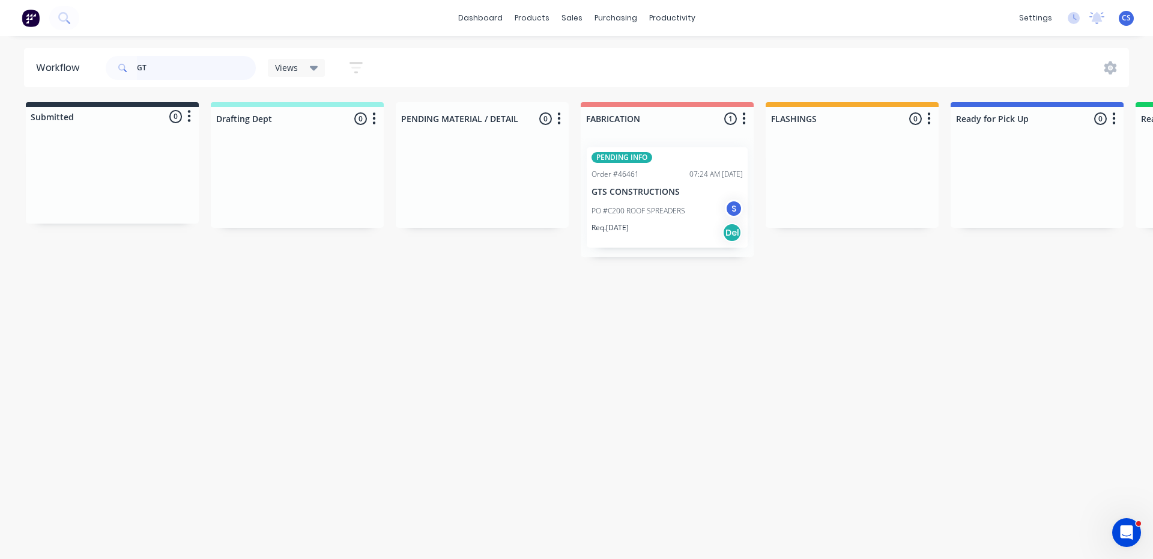
type input "G"
